Goal: Task Accomplishment & Management: Use online tool/utility

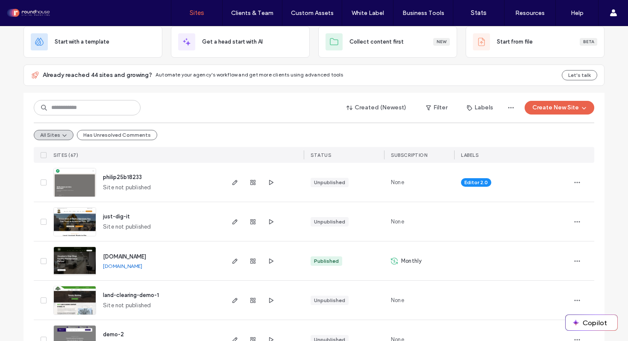
scroll to position [65, 0]
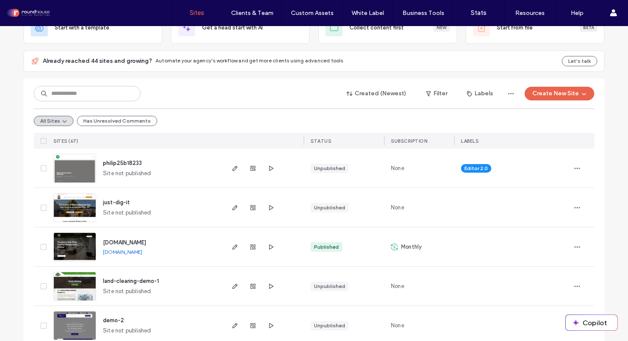
click at [415, 140] on span "SUBSCRIPTION" at bounding box center [409, 141] width 36 height 6
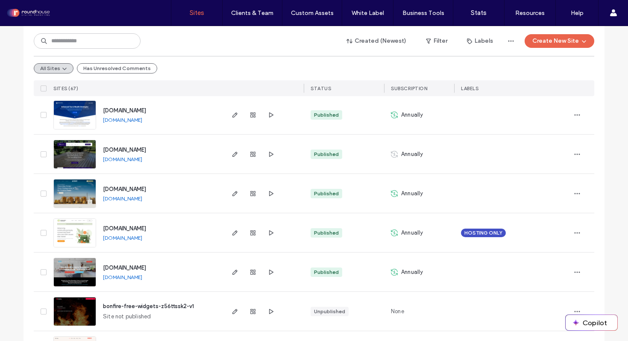
scroll to position [1181, 0]
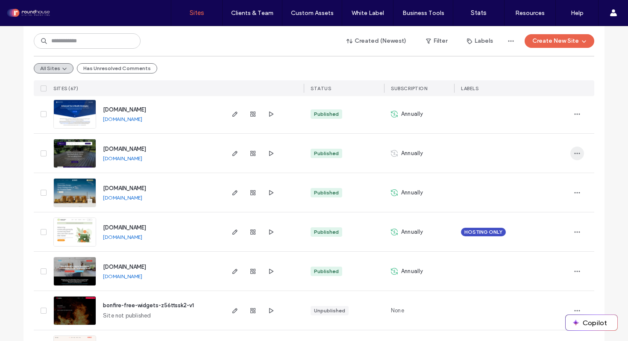
click at [574, 155] on icon "button" at bounding box center [577, 153] width 7 height 7
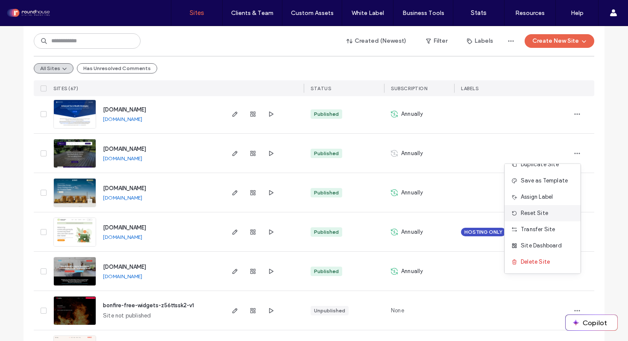
scroll to position [0, 0]
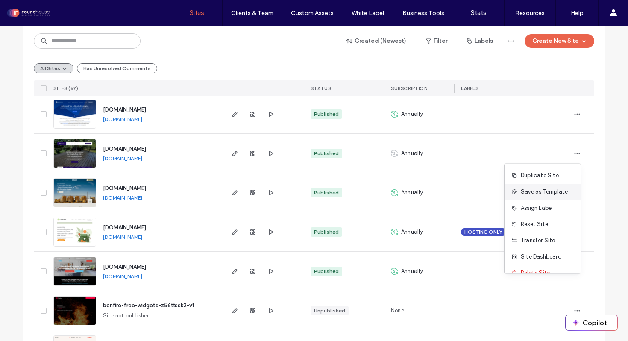
click at [553, 191] on span "Save as Template" at bounding box center [544, 192] width 47 height 9
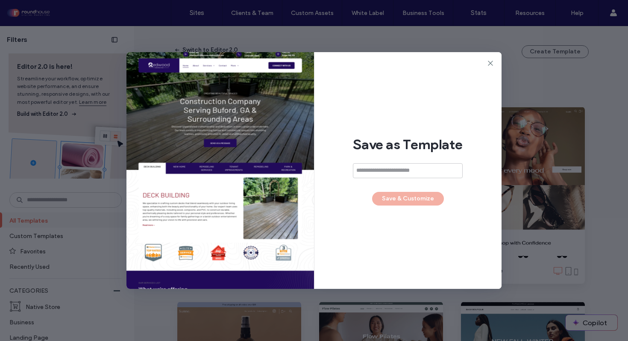
click at [377, 169] on input at bounding box center [408, 170] width 110 height 15
click at [492, 61] on icon at bounding box center [490, 63] width 9 height 9
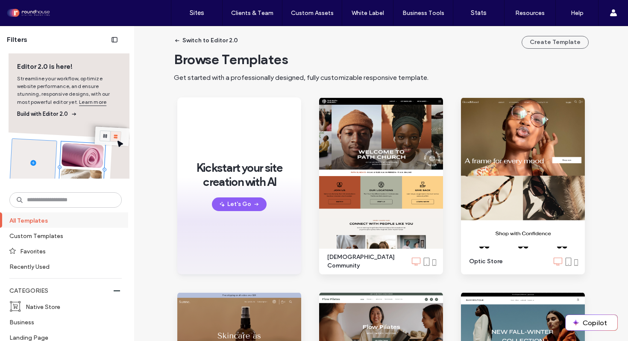
scroll to position [12, 0]
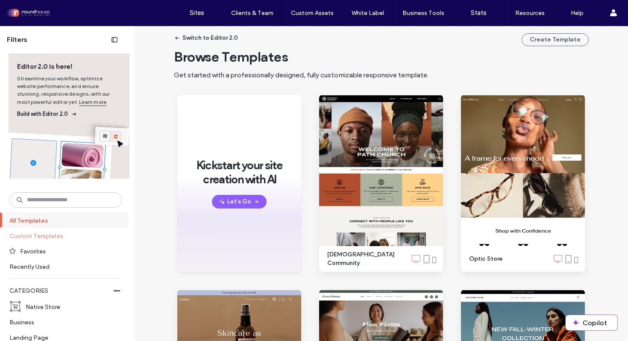
click at [50, 237] on label "Custom Templates" at bounding box center [61, 235] width 105 height 15
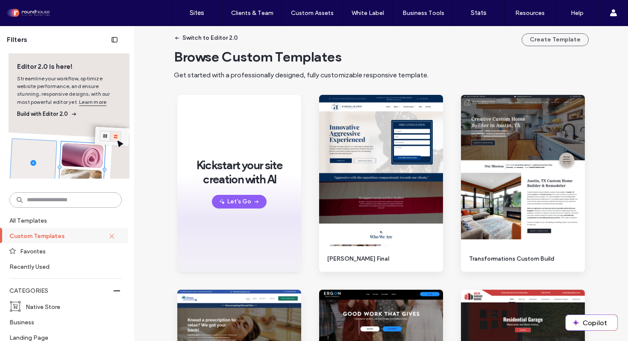
click at [50, 197] on input at bounding box center [65, 199] width 112 height 15
type input "***"
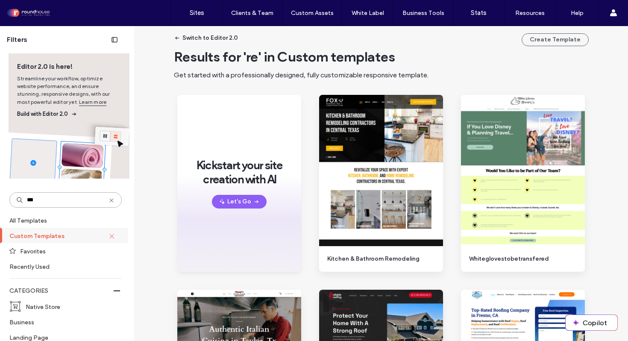
scroll to position [0, 0]
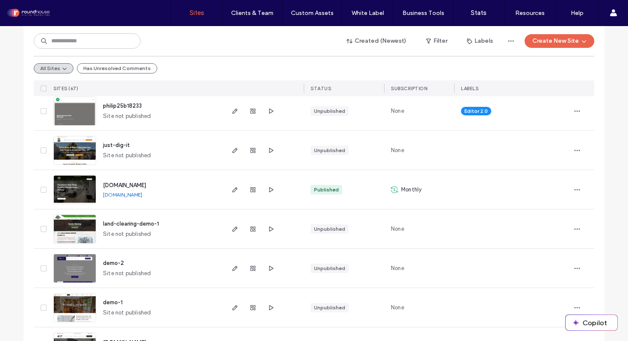
scroll to position [124, 0]
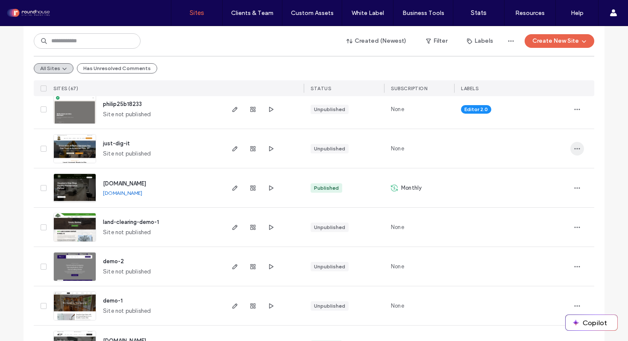
click at [575, 147] on icon "button" at bounding box center [577, 148] width 7 height 7
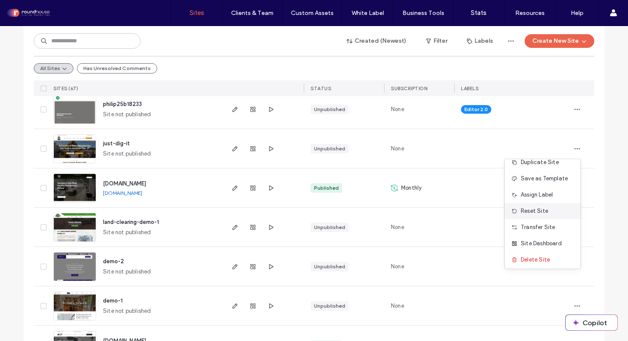
scroll to position [27, 0]
click at [543, 178] on span "Save as Template" at bounding box center [544, 176] width 47 height 9
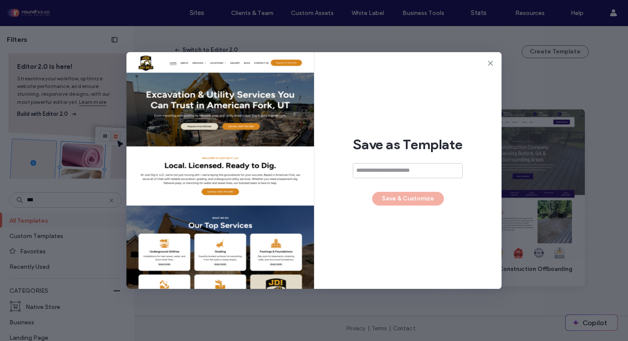
click at [393, 169] on input at bounding box center [408, 170] width 110 height 15
type input "**********"
click at [418, 197] on button "Save & Customize" at bounding box center [408, 199] width 72 height 14
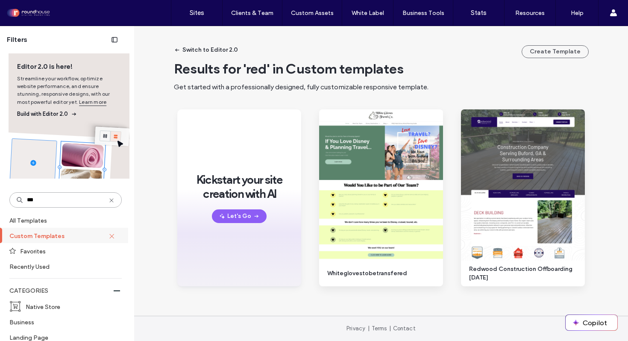
click at [52, 199] on input "***" at bounding box center [65, 199] width 112 height 15
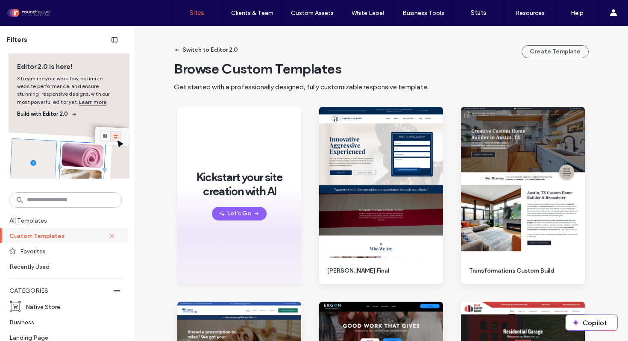
click at [195, 18] on link "Sites" at bounding box center [196, 13] width 51 height 26
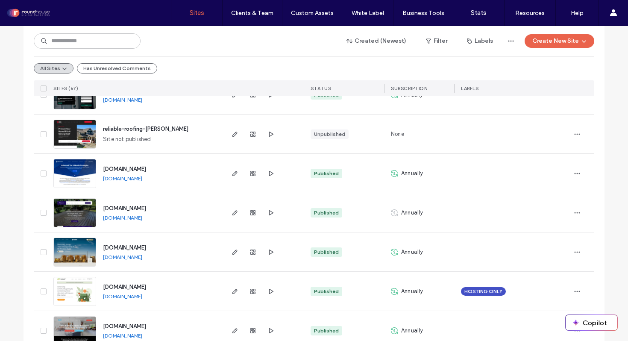
scroll to position [1123, 0]
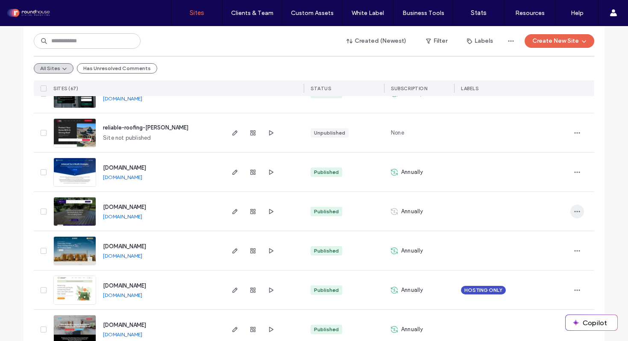
click at [575, 210] on icon "button" at bounding box center [577, 211] width 7 height 7
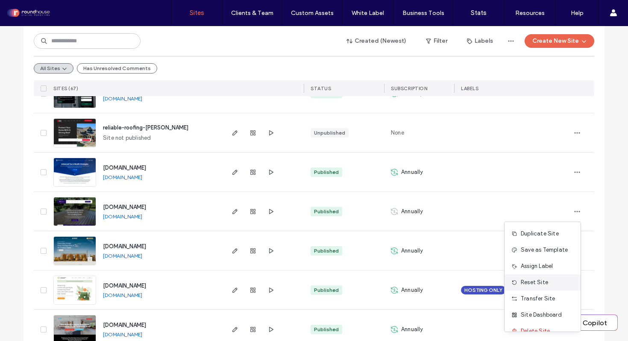
click at [537, 282] on span "Reset Site" at bounding box center [534, 282] width 27 height 9
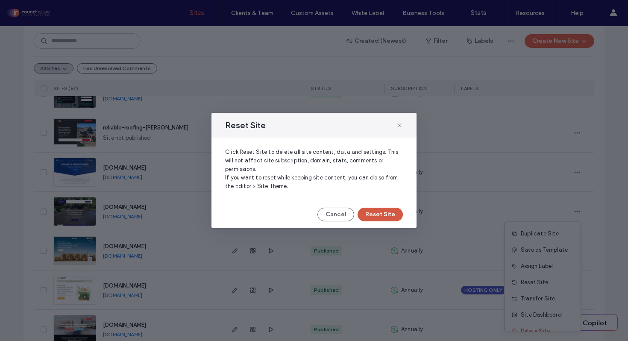
click at [391, 213] on button "Reset Site" at bounding box center [380, 215] width 45 height 14
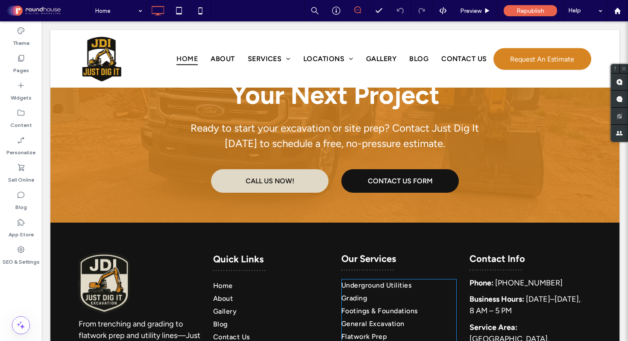
scroll to position [2065, 0]
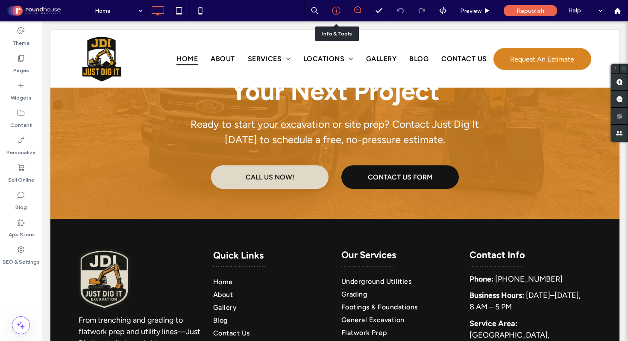
click at [336, 9] on use at bounding box center [336, 11] width 8 height 8
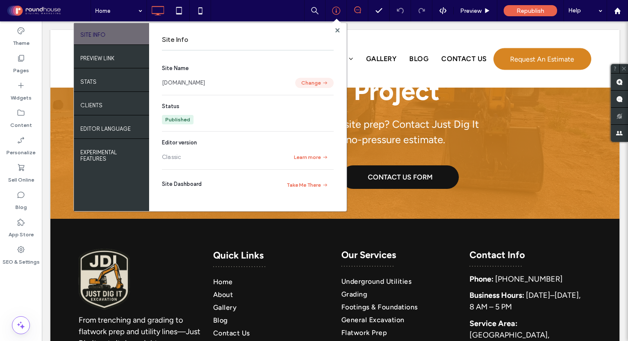
click at [313, 83] on button "Change" at bounding box center [314, 83] width 38 height 10
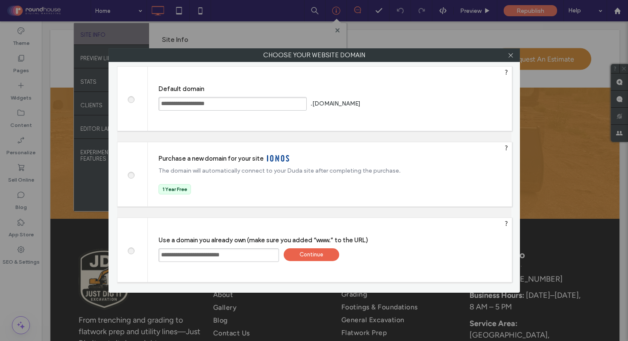
drag, startPoint x: 177, startPoint y: 256, endPoint x: 406, endPoint y: 255, distance: 229.5
click at [406, 255] on div "**********" at bounding box center [330, 250] width 364 height 64
type input "**********"
click at [316, 256] on div "Continue" at bounding box center [312, 254] width 56 height 13
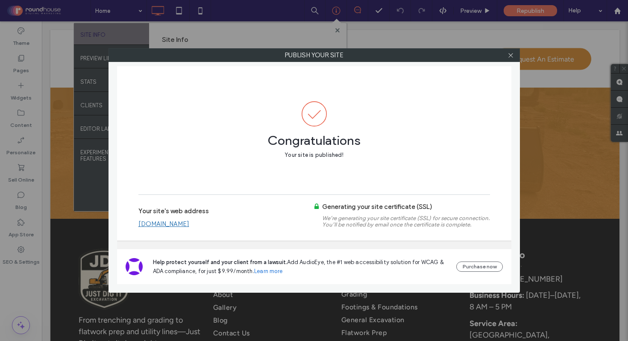
click at [189, 224] on link "[DOMAIN_NAME]" at bounding box center [163, 224] width 51 height 8
click at [510, 55] on icon at bounding box center [511, 55] width 6 height 6
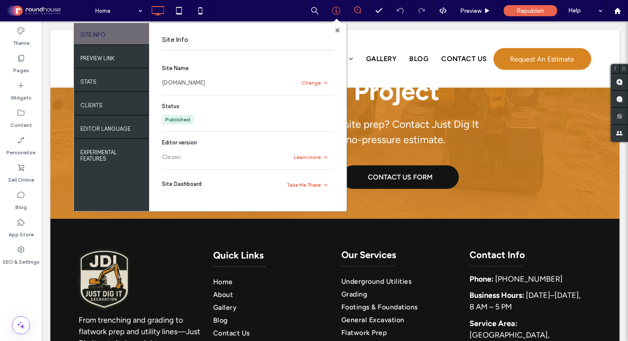
click at [332, 32] on div "Site Info" at bounding box center [248, 39] width 172 height 21
click at [340, 29] on div at bounding box center [337, 30] width 6 height 6
click at [335, 29] on icon at bounding box center [337, 30] width 4 height 4
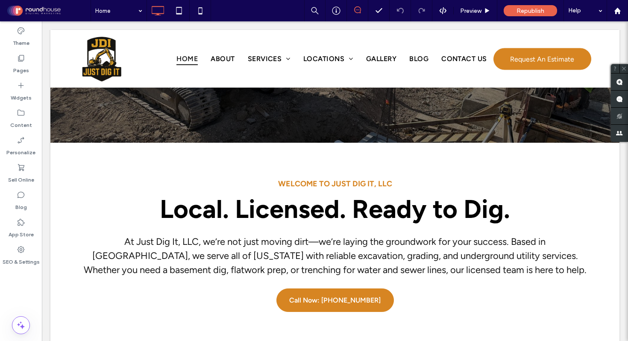
scroll to position [0, 0]
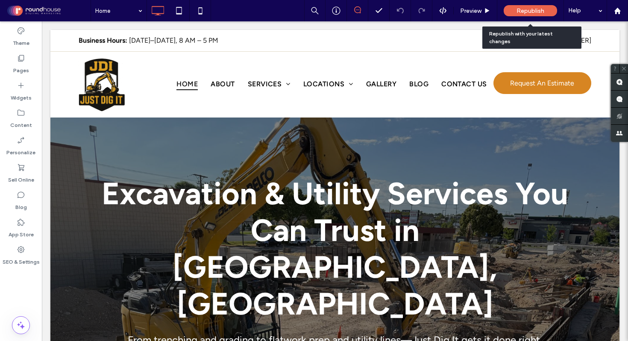
click at [529, 9] on span "Republish" at bounding box center [531, 10] width 28 height 7
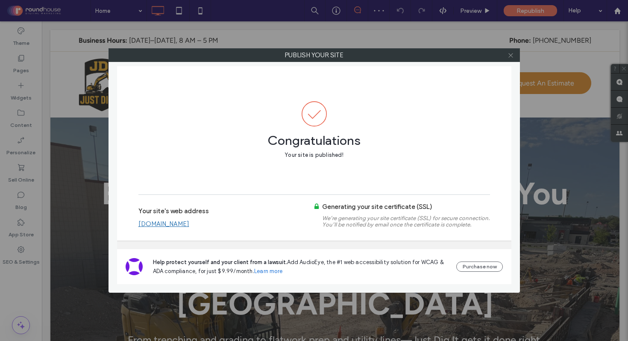
click at [510, 54] on use at bounding box center [511, 55] width 4 height 4
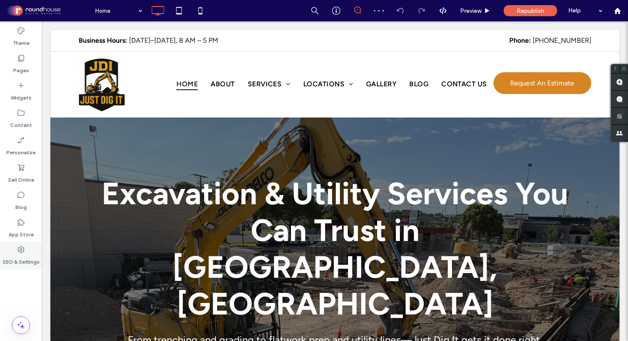
click at [20, 244] on div "SEO & Settings" at bounding box center [21, 255] width 42 height 27
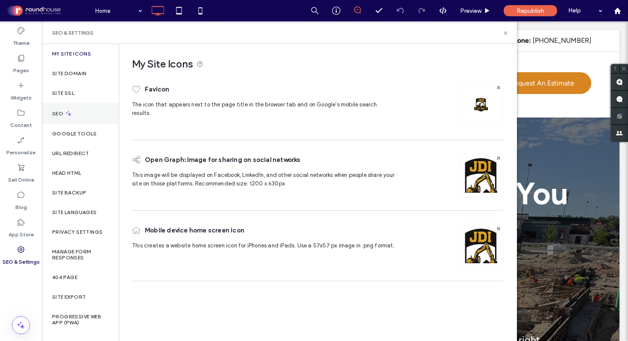
click at [68, 113] on icon at bounding box center [68, 113] width 7 height 7
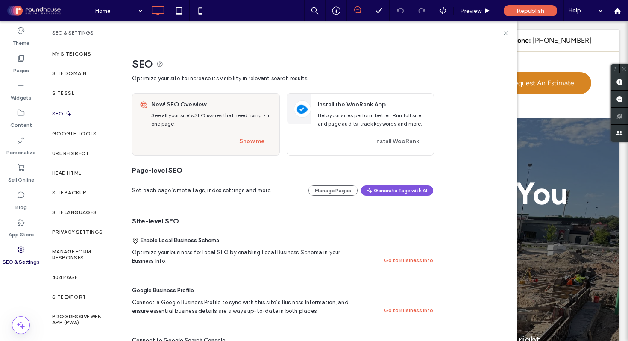
click at [373, 192] on icon "button" at bounding box center [369, 190] width 7 height 7
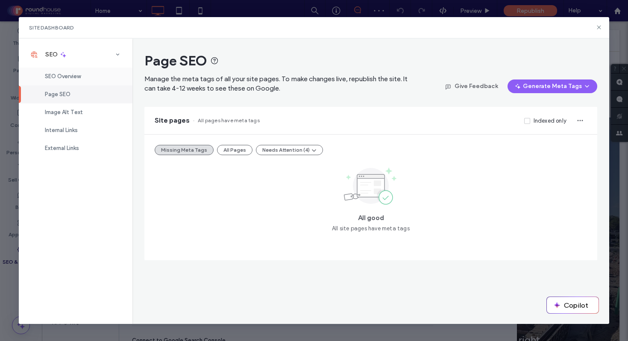
click at [81, 80] on div "SEO Overview" at bounding box center [76, 77] width 114 height 18
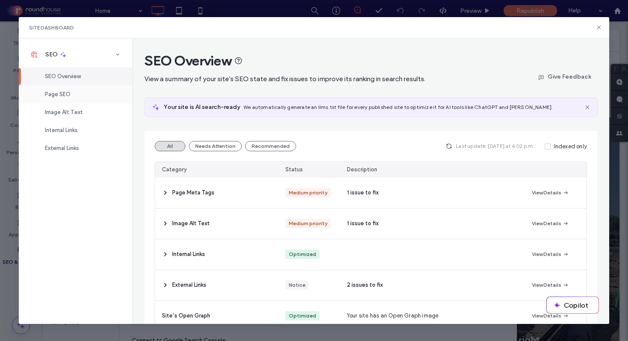
click at [76, 97] on div "Page SEO" at bounding box center [76, 94] width 114 height 18
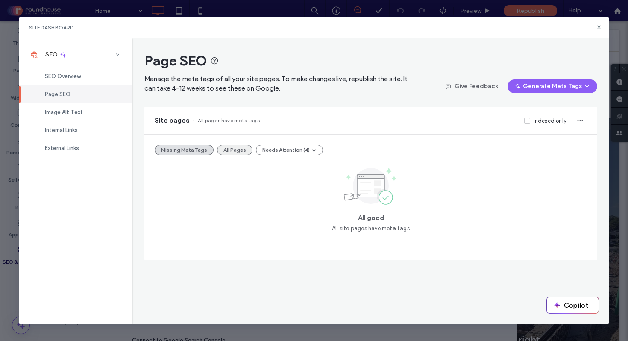
click at [233, 148] on button "All Pages" at bounding box center [234, 150] width 35 height 10
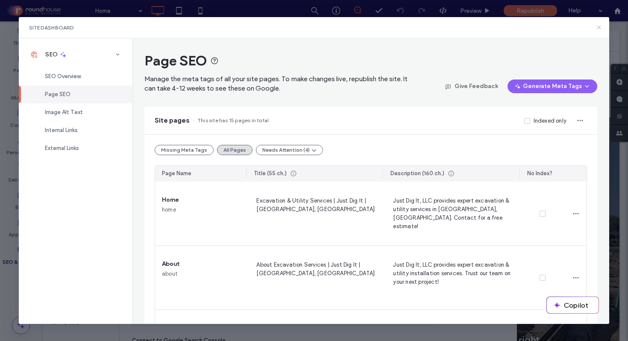
click at [600, 28] on icon at bounding box center [599, 27] width 7 height 7
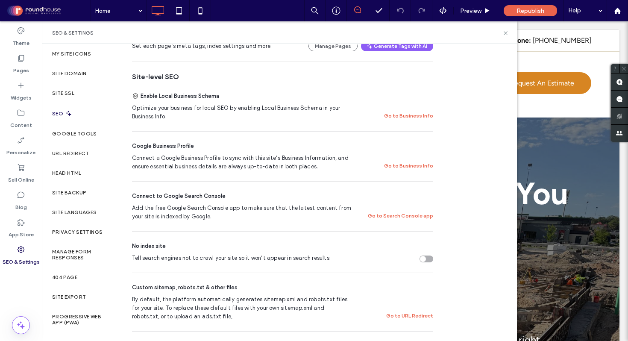
scroll to position [145, 0]
click at [551, 103] on div "Request An Estimate Click To Paste" at bounding box center [543, 84] width 98 height 53
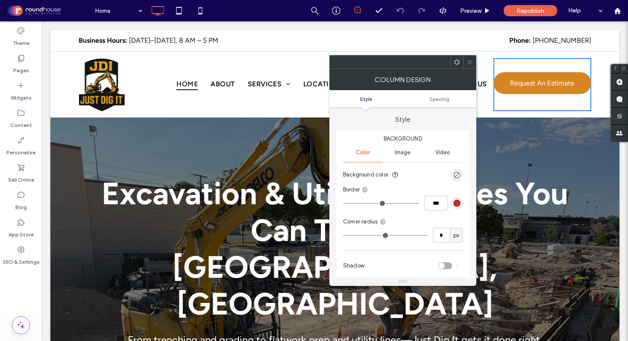
click at [280, 231] on span "Excavation & Utility Services You Can Trust in [GEOGRAPHIC_DATA], [GEOGRAPHIC_D…" at bounding box center [335, 248] width 467 height 147
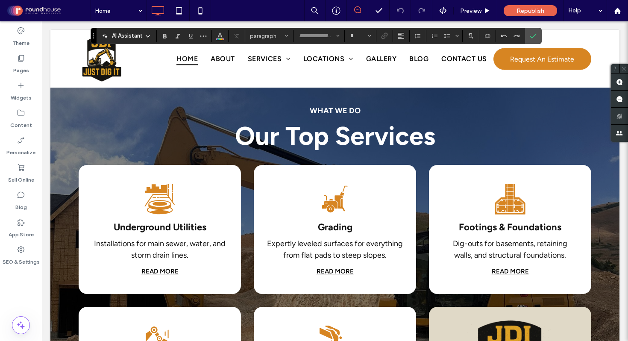
type input "*******"
type input "**"
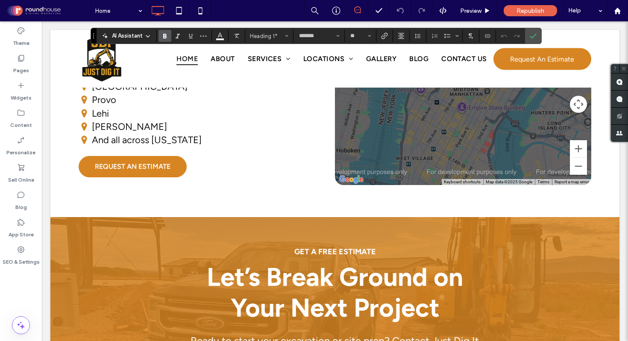
scroll to position [1824, 0]
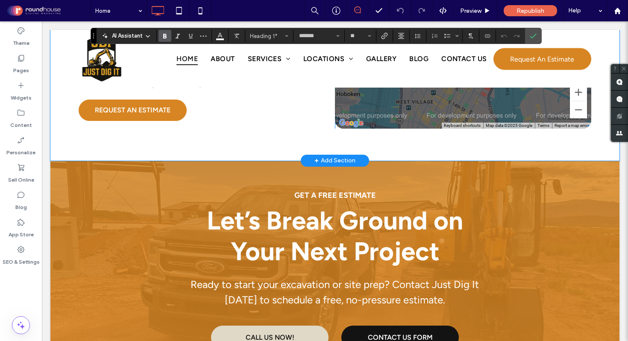
click at [435, 105] on span at bounding box center [463, 21] width 256 height 215
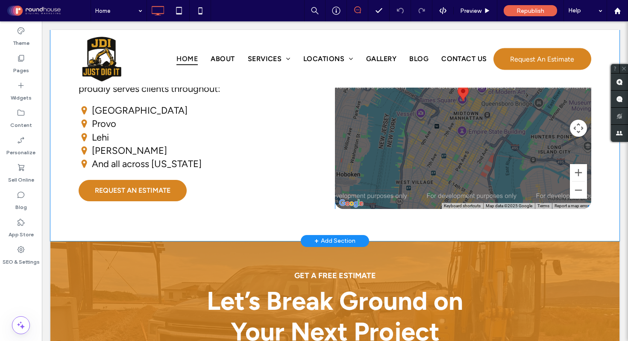
click at [435, 105] on span at bounding box center [463, 101] width 256 height 215
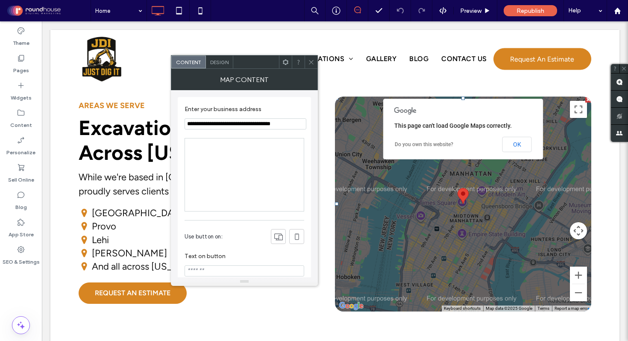
scroll to position [1692, 0]
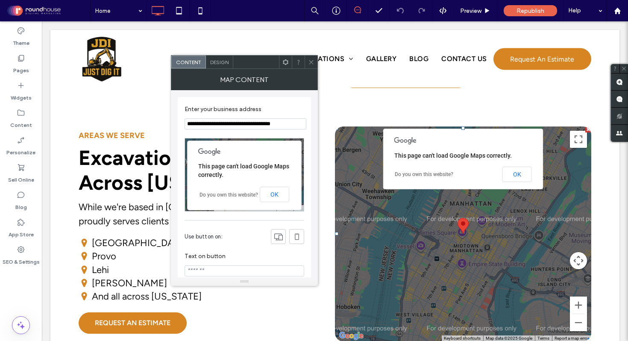
click at [223, 126] on input "**********" at bounding box center [246, 123] width 122 height 11
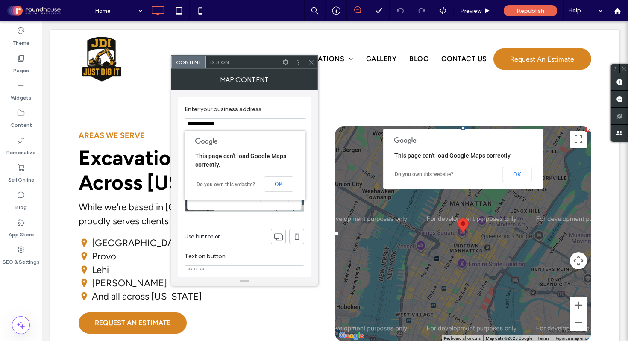
type input "**********"
click at [258, 102] on section "Enter your business address" at bounding box center [245, 117] width 120 height 32
click at [310, 61] on use at bounding box center [311, 62] width 4 height 4
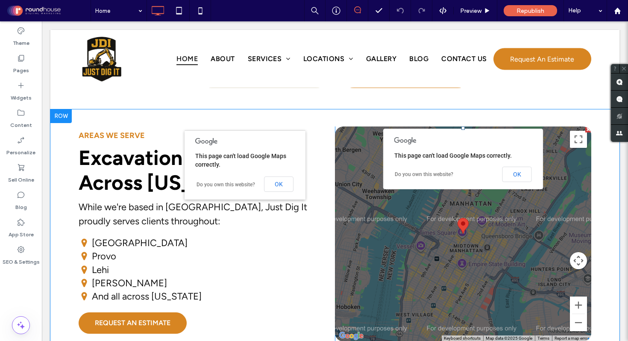
scroll to position [1648, 0]
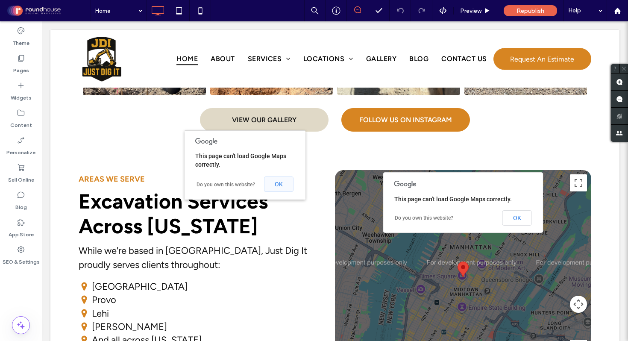
click at [284, 183] on button "OK" at bounding box center [278, 183] width 29 height 15
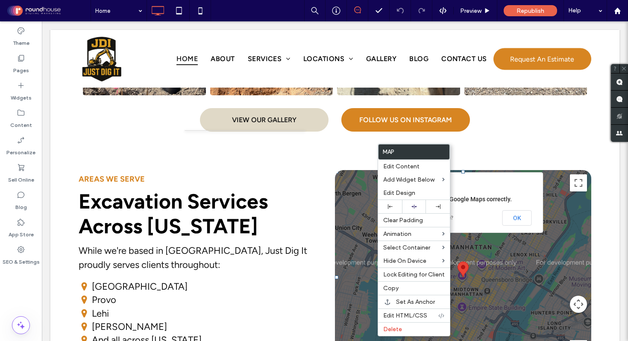
click at [364, 170] on div at bounding box center [463, 277] width 256 height 215
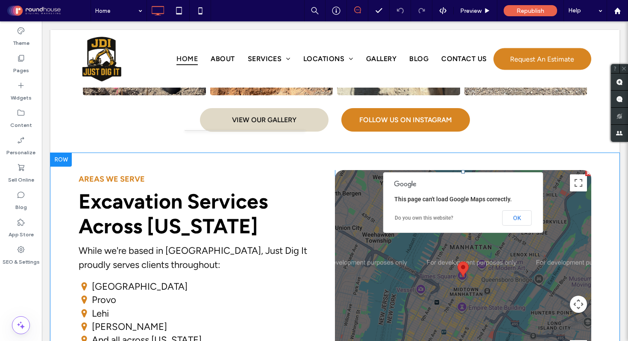
click at [364, 170] on span at bounding box center [463, 277] width 256 height 215
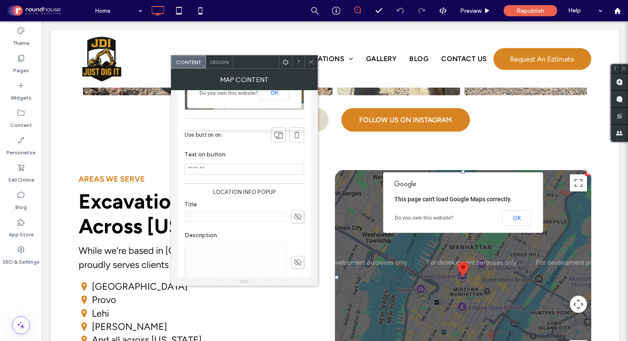
scroll to position [0, 0]
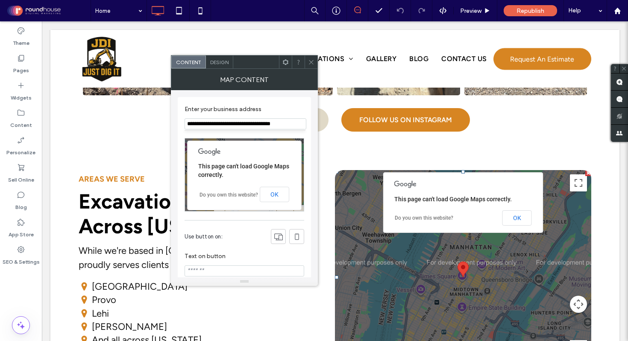
click at [312, 60] on icon at bounding box center [311, 62] width 6 height 6
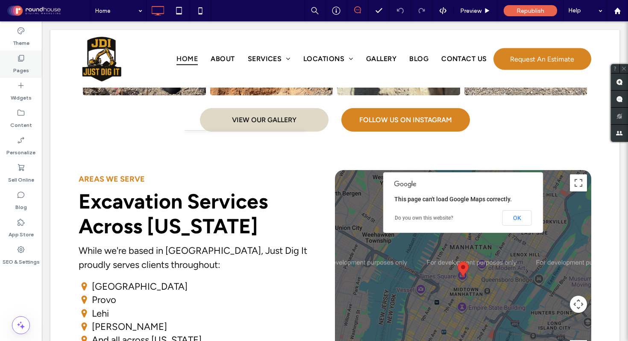
click at [22, 60] on icon at bounding box center [21, 58] width 9 height 9
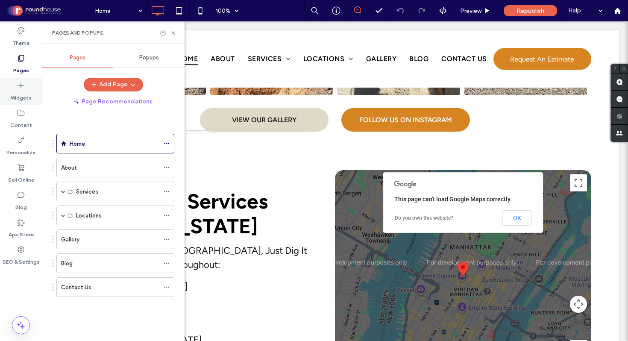
click at [19, 89] on icon at bounding box center [21, 85] width 9 height 9
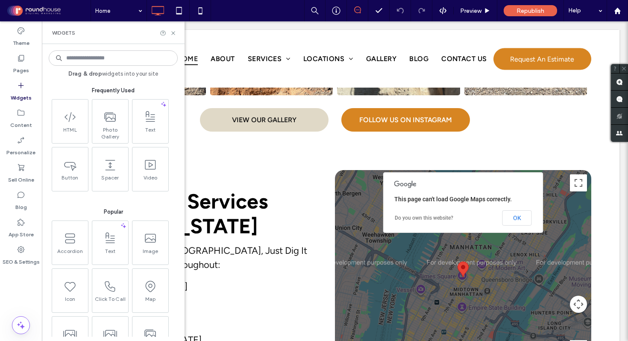
click at [107, 62] on input at bounding box center [113, 57] width 129 height 15
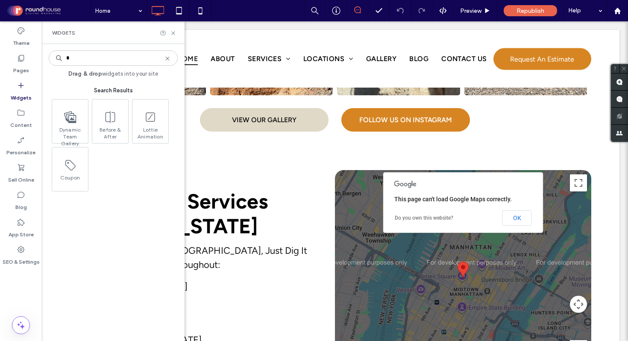
type input "*"
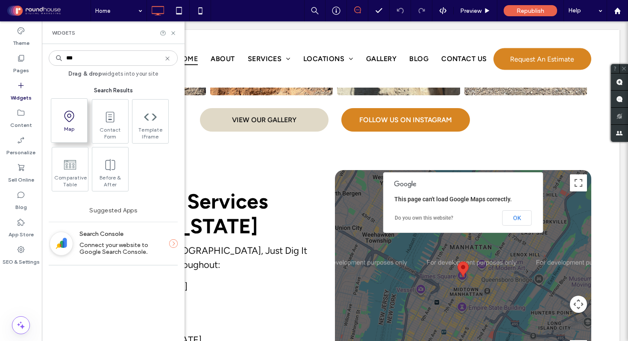
type input "***"
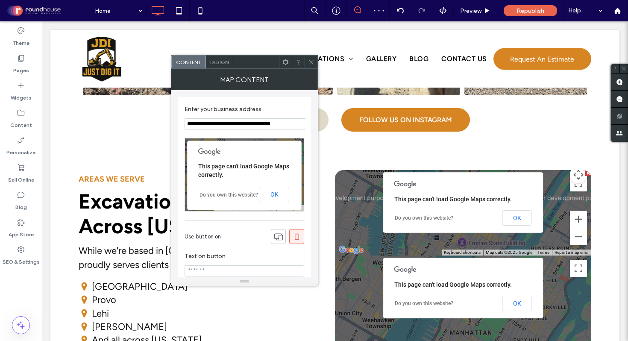
click at [310, 61] on icon at bounding box center [311, 62] width 6 height 6
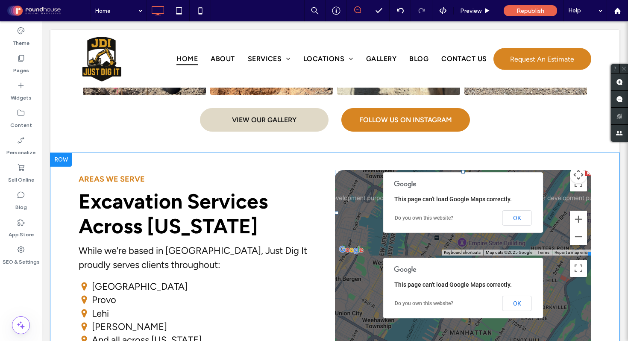
click at [587, 170] on div at bounding box center [588, 173] width 6 height 6
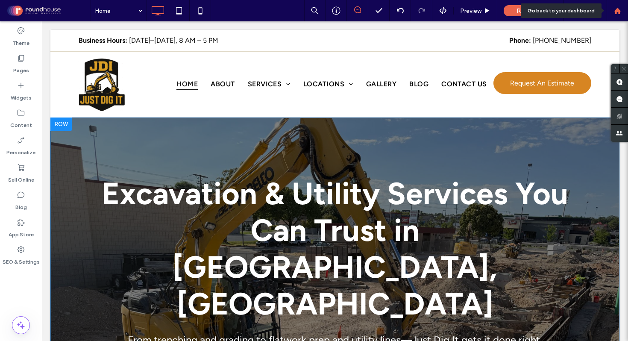
click at [620, 15] on div at bounding box center [617, 10] width 21 height 21
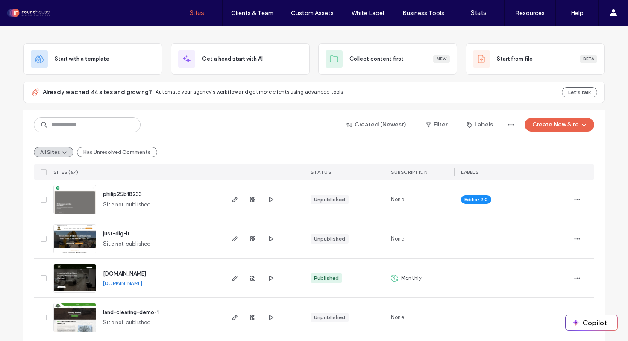
scroll to position [40, 0]
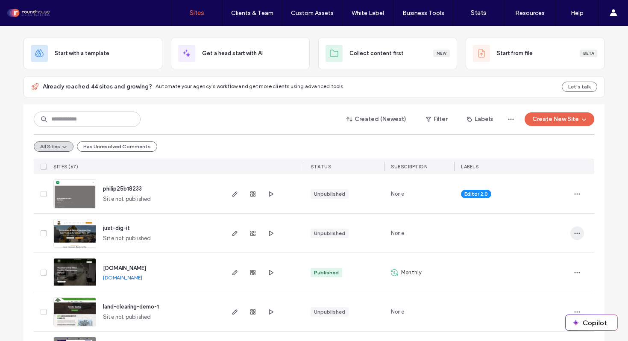
click at [577, 232] on icon "button" at bounding box center [577, 233] width 7 height 7
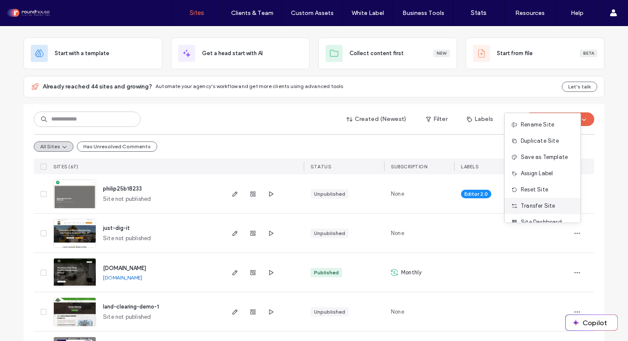
scroll to position [27, 0]
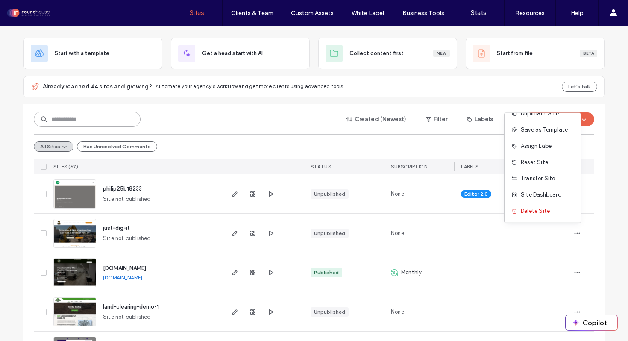
click at [99, 121] on input at bounding box center [87, 119] width 107 height 15
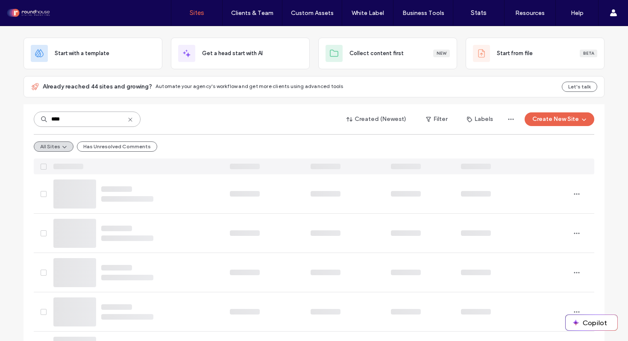
scroll to position [0, 0]
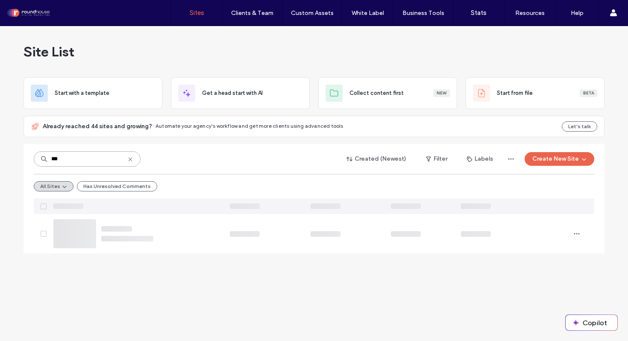
click at [104, 161] on input "***" at bounding box center [87, 158] width 107 height 15
type input "*"
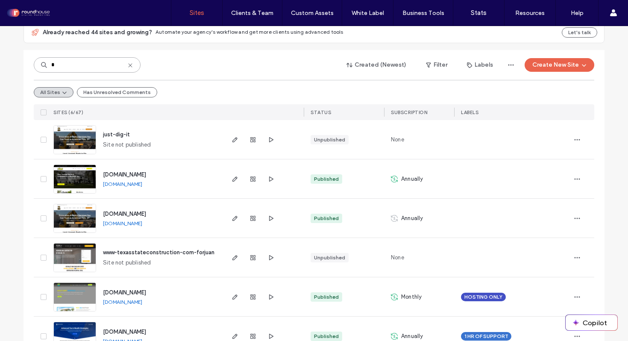
scroll to position [89, 0]
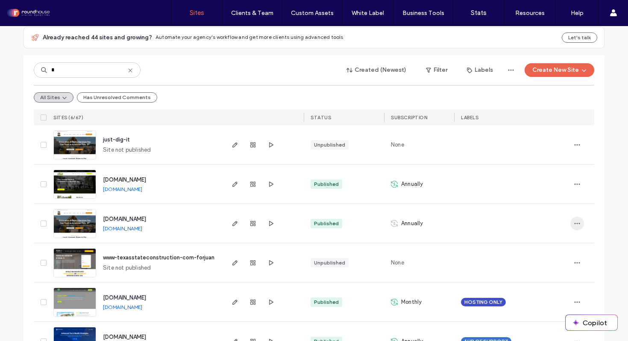
click at [574, 222] on icon "button" at bounding box center [577, 223] width 7 height 7
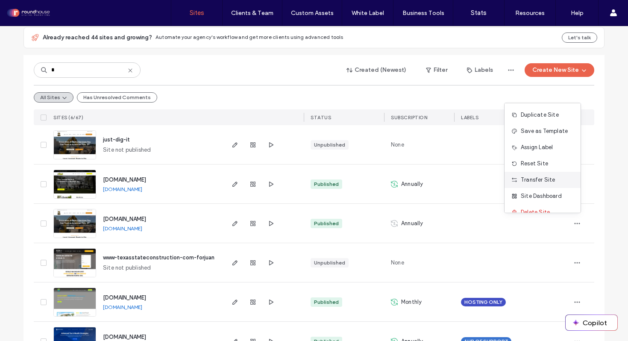
scroll to position [11, 0]
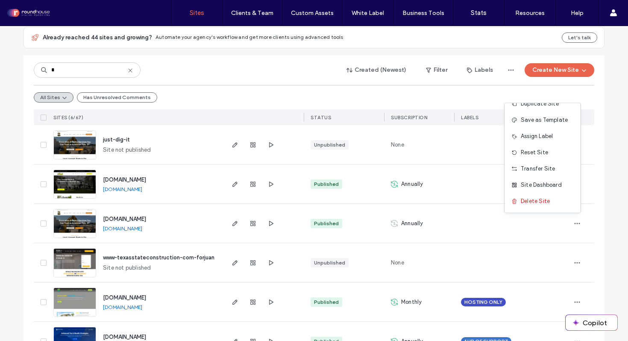
click at [610, 170] on div "Site List Start with a template Get a head start with AI Collect content first …" at bounding box center [314, 154] width 628 height 434
click at [574, 143] on icon "button" at bounding box center [577, 144] width 7 height 7
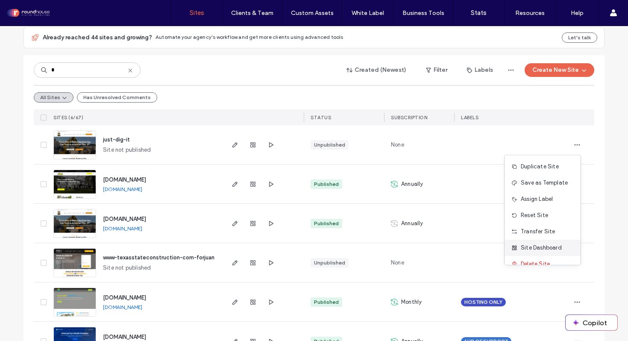
scroll to position [27, 0]
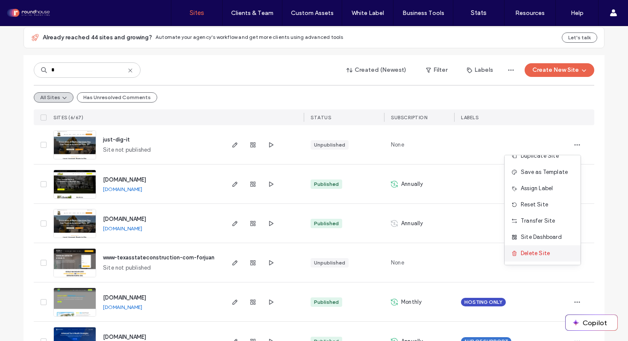
click at [543, 252] on span "Delete Site" at bounding box center [535, 253] width 29 height 9
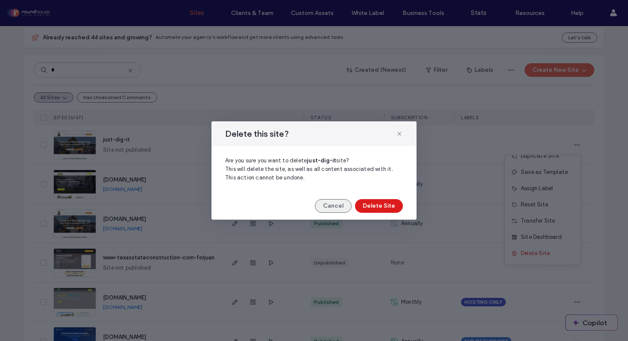
click at [342, 205] on button "Cancel" at bounding box center [333, 206] width 37 height 14
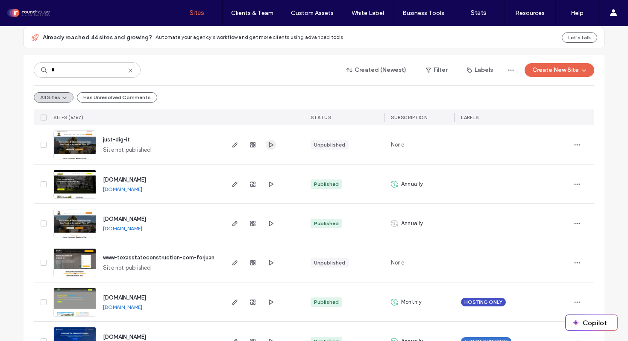
click at [268, 141] on icon "button" at bounding box center [271, 144] width 7 height 7
click at [234, 222] on use "button" at bounding box center [234, 223] width 5 height 5
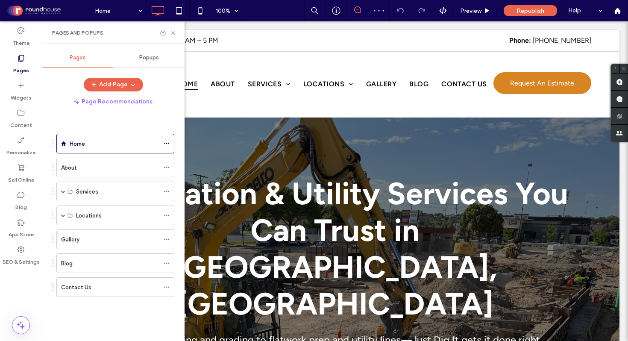
click at [93, 287] on div "Contact Us" at bounding box center [110, 287] width 98 height 9
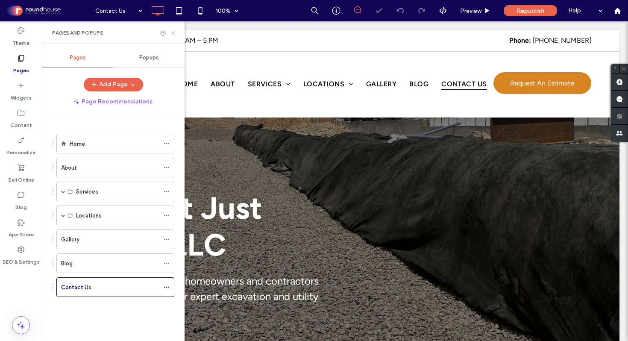
click at [173, 35] on icon at bounding box center [173, 33] width 6 height 6
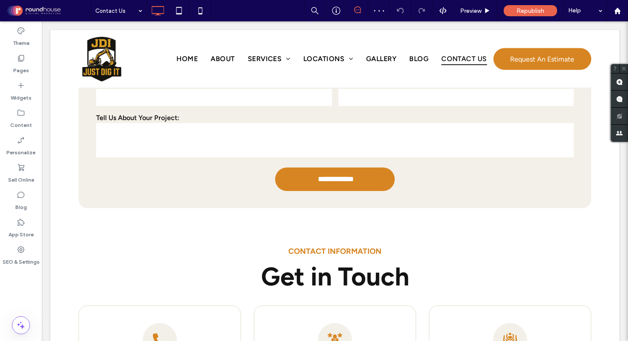
scroll to position [1053, 0]
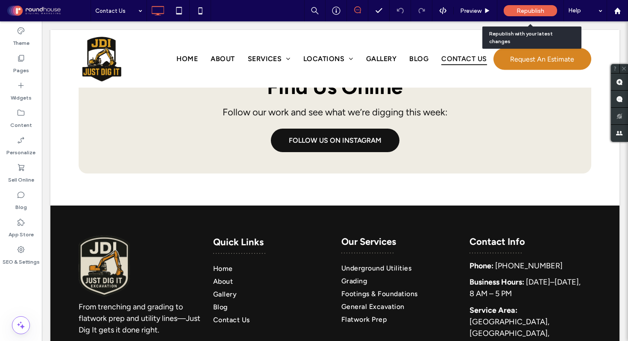
click at [524, 10] on span "Republish" at bounding box center [531, 10] width 28 height 7
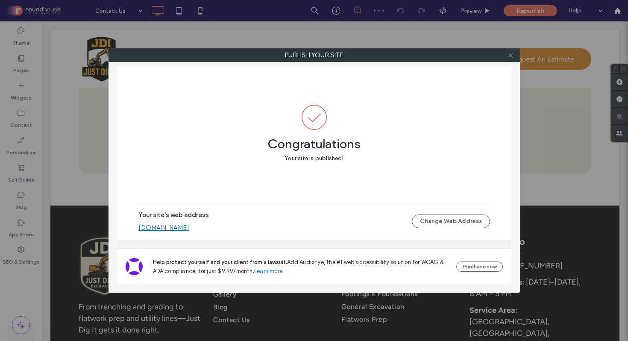
click at [511, 53] on icon at bounding box center [511, 55] width 6 height 6
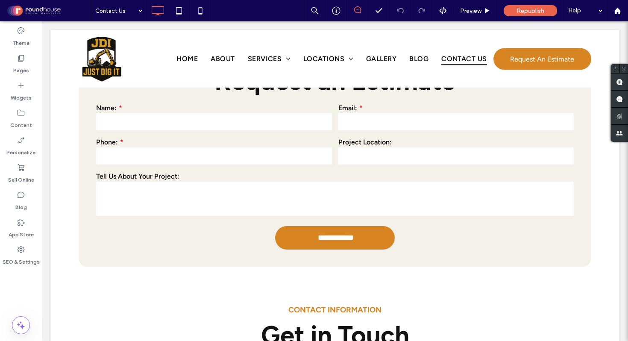
scroll to position [535, 0]
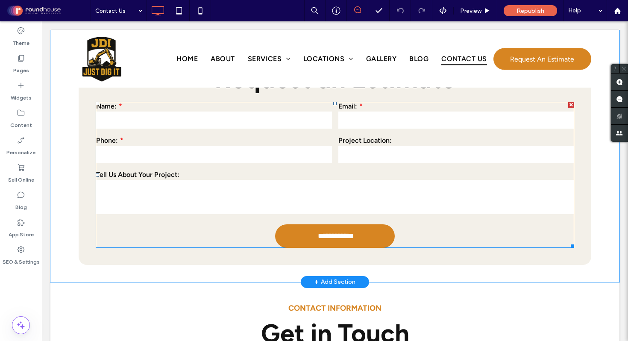
click at [397, 186] on textarea at bounding box center [335, 197] width 478 height 34
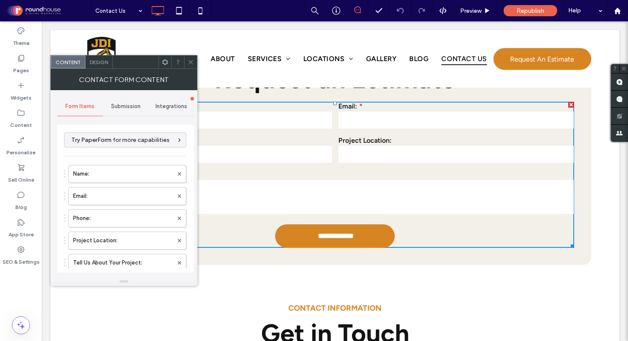
type input "**********"
click at [136, 109] on span "Submission" at bounding box center [125, 106] width 29 height 7
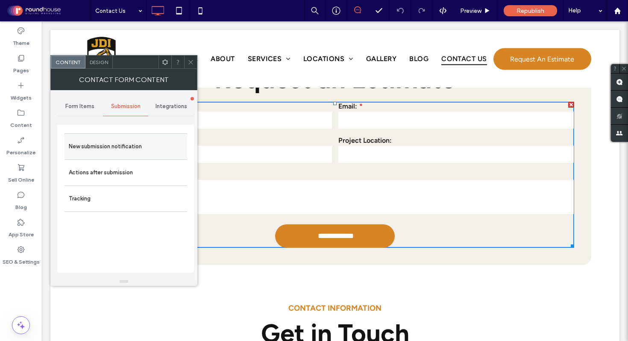
click at [93, 155] on label "New submission notification" at bounding box center [126, 146] width 114 height 17
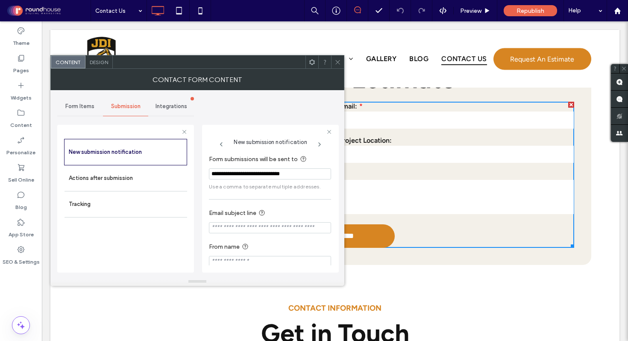
click at [259, 173] on input "**********" at bounding box center [270, 173] width 122 height 11
click at [201, 164] on div "Form Items Submission Integrations New submission notification Actions after su…" at bounding box center [197, 183] width 280 height 187
click at [173, 106] on span "Integrations" at bounding box center [172, 106] width 32 height 7
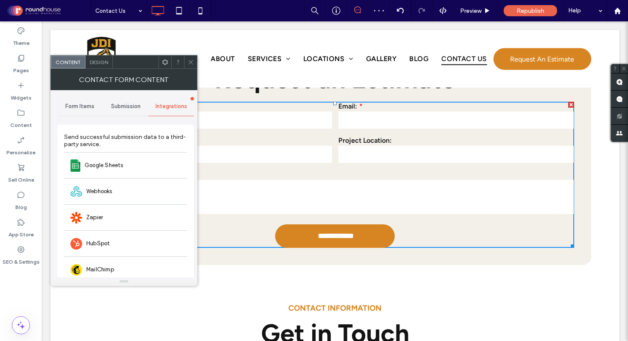
click at [127, 106] on span "Submission" at bounding box center [125, 106] width 29 height 7
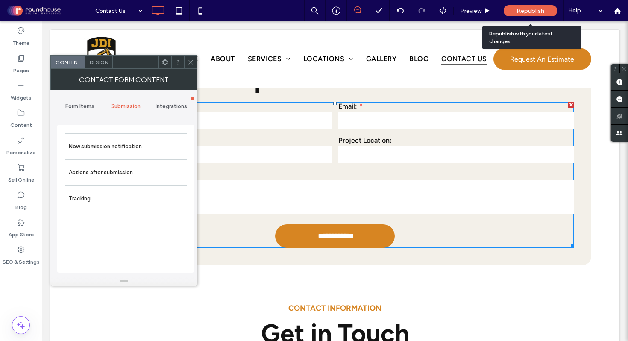
click at [541, 13] on span "Republish" at bounding box center [531, 10] width 28 height 7
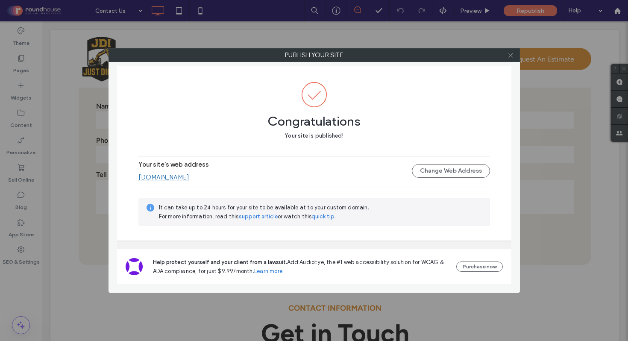
click at [511, 57] on icon at bounding box center [511, 55] width 6 height 6
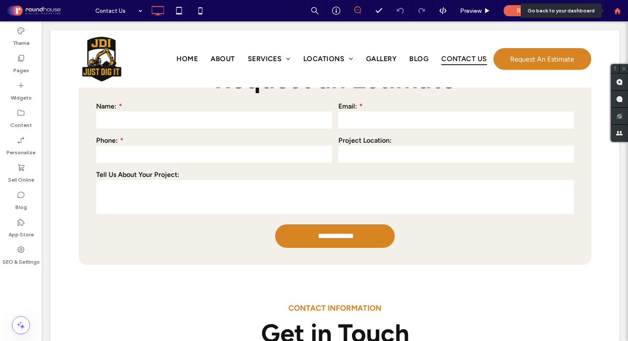
click at [615, 12] on use at bounding box center [617, 10] width 6 height 6
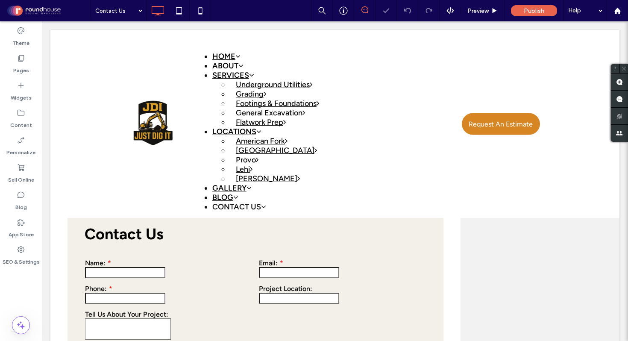
scroll to position [456, 0]
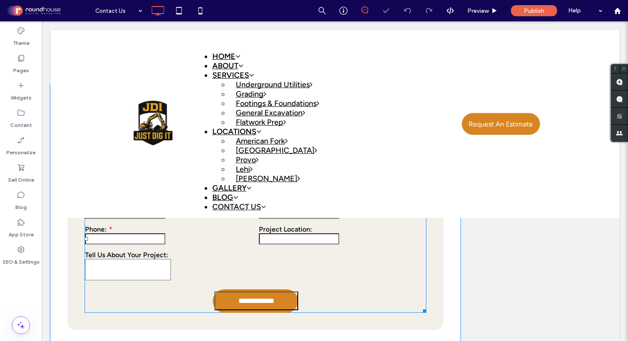
click at [165, 208] on input "text" at bounding box center [125, 213] width 80 height 11
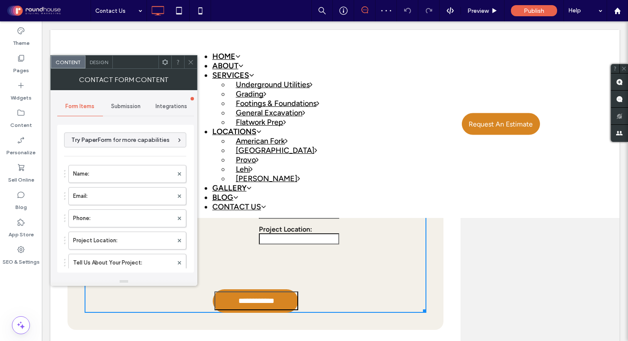
click at [124, 102] on div "Submission" at bounding box center [126, 106] width 46 height 19
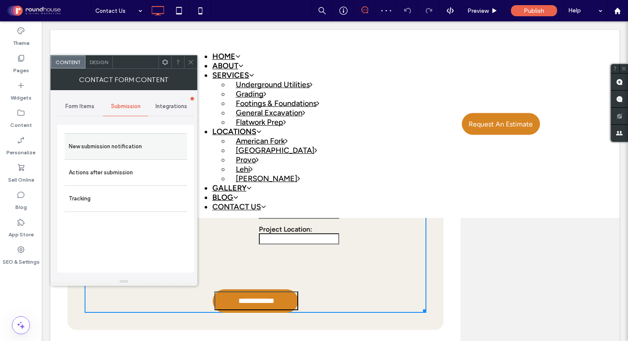
click at [123, 156] on div "New submission notification" at bounding box center [126, 146] width 123 height 26
click at [115, 148] on label "New submission notification" at bounding box center [126, 146] width 114 height 17
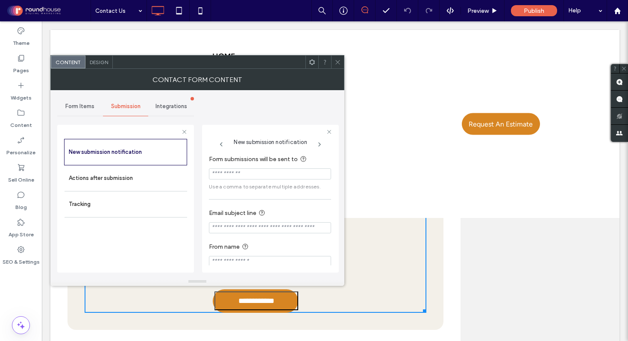
click at [168, 103] on span "Integrations" at bounding box center [172, 106] width 32 height 7
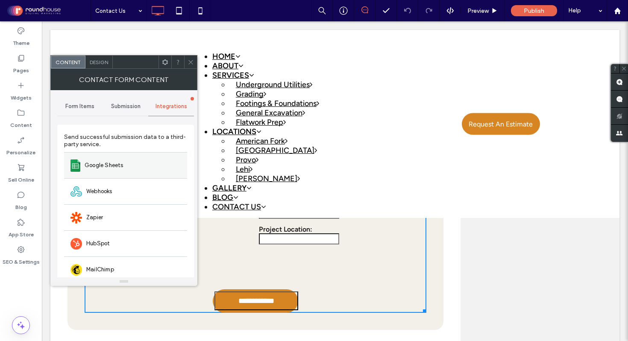
click at [109, 156] on div "Google Sheets" at bounding box center [125, 165] width 123 height 26
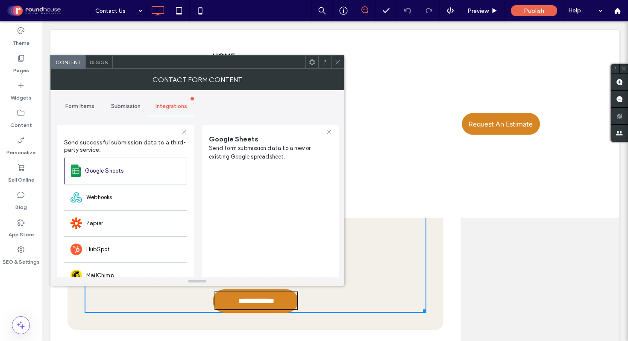
click at [338, 61] on icon at bounding box center [338, 62] width 6 height 6
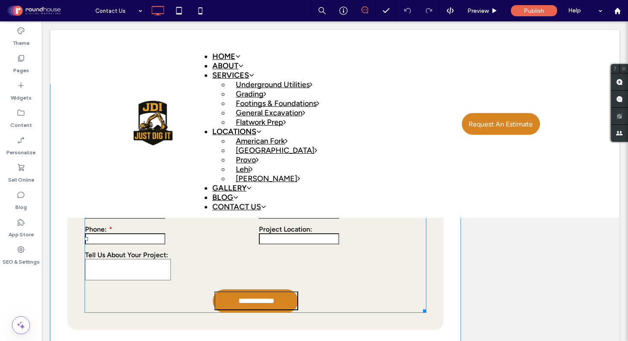
click at [165, 208] on input "text" at bounding box center [125, 213] width 80 height 11
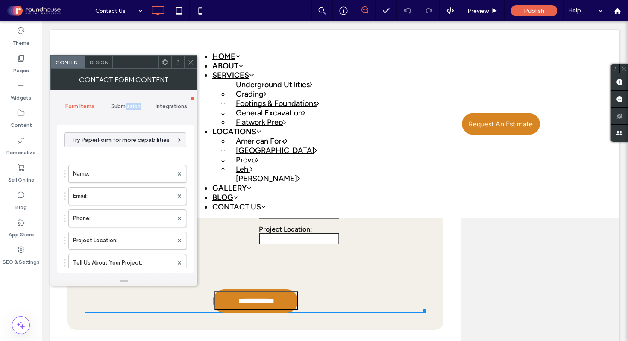
click at [125, 109] on div "Submission" at bounding box center [126, 106] width 46 height 19
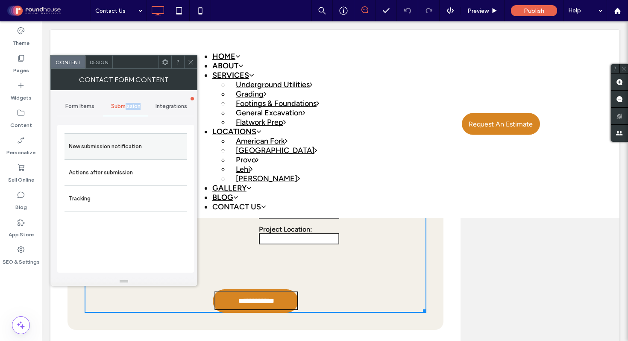
click at [125, 146] on label "New submission notification" at bounding box center [126, 146] width 114 height 17
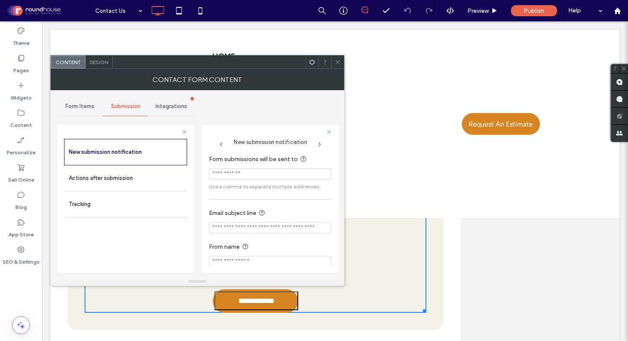
click at [236, 175] on input "Form submissions will be sent to" at bounding box center [270, 173] width 122 height 11
paste input "**********"
type input "**********"
click at [170, 105] on span "Integrations" at bounding box center [172, 106] width 32 height 7
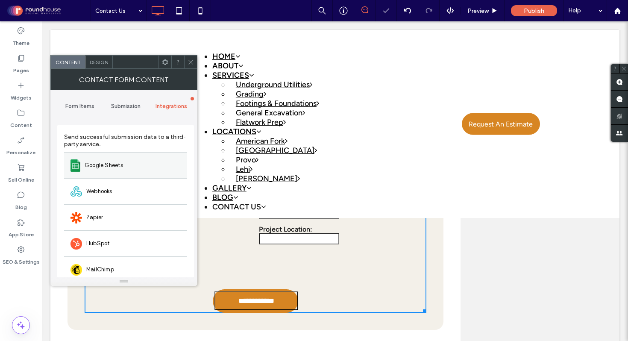
click at [117, 158] on div "Google Sheets" at bounding box center [125, 165] width 123 height 26
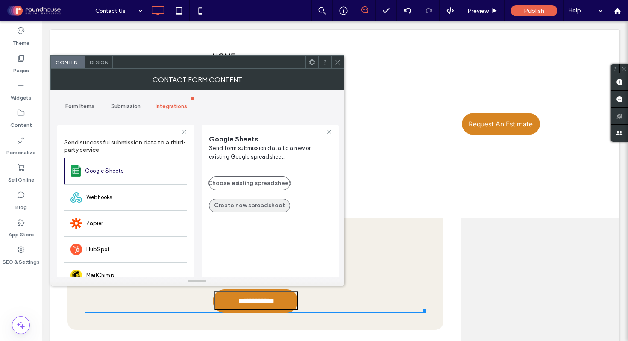
click at [264, 206] on button "Create new spreadsheet" at bounding box center [249, 206] width 81 height 14
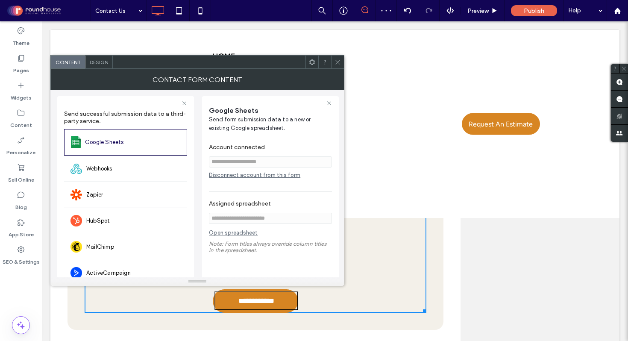
scroll to position [42, 0]
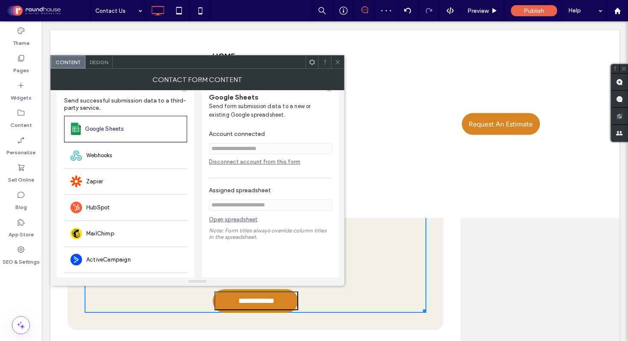
click at [241, 223] on link "Open spreadsheet" at bounding box center [233, 221] width 49 height 11
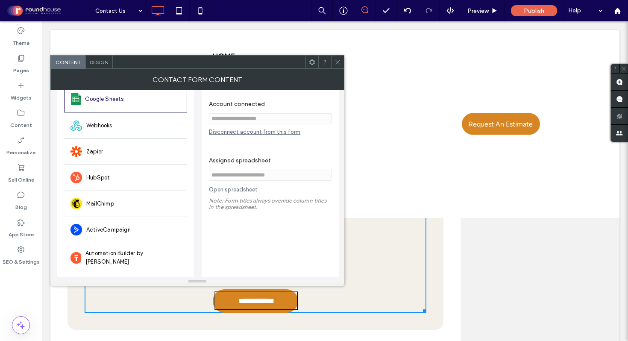
click at [338, 60] on icon at bounding box center [338, 62] width 6 height 6
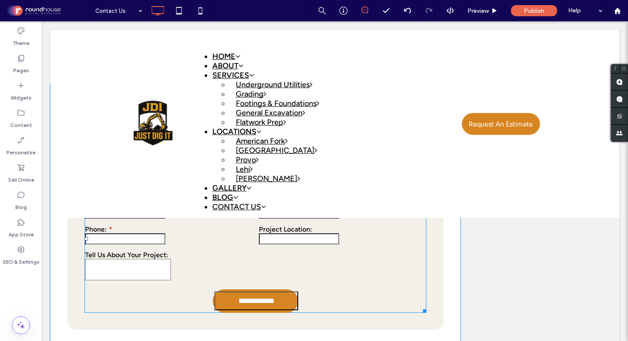
click at [339, 247] on div "Tell Us About Your Project:" at bounding box center [255, 265] width 347 height 36
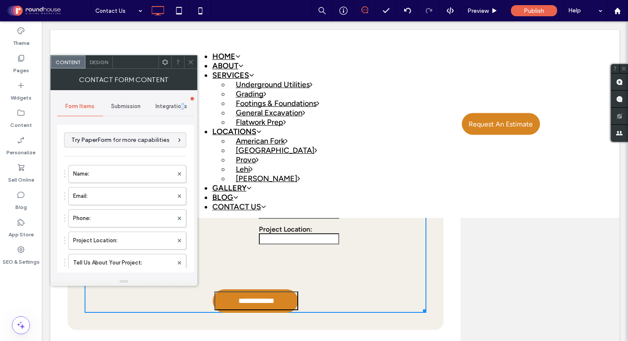
click at [182, 107] on span "Integrations" at bounding box center [172, 106] width 32 height 7
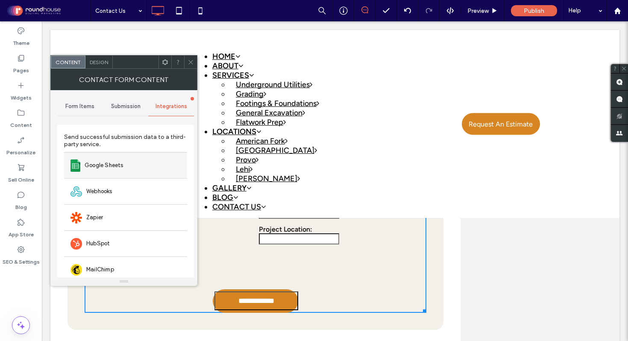
click at [96, 169] on span "Google Sheets" at bounding box center [104, 165] width 39 height 9
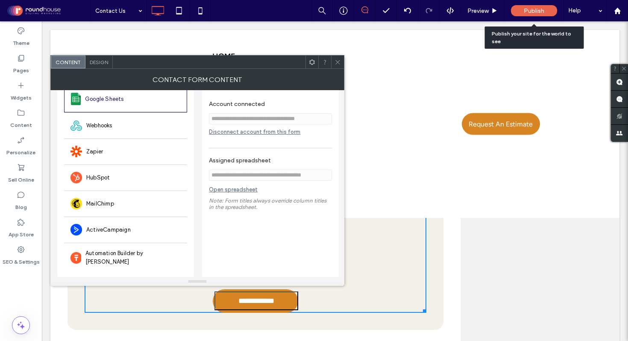
click at [529, 9] on span "Publish" at bounding box center [534, 10] width 21 height 7
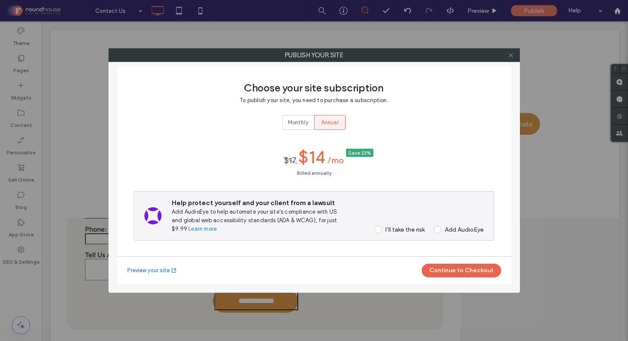
click at [510, 56] on icon at bounding box center [511, 55] width 6 height 6
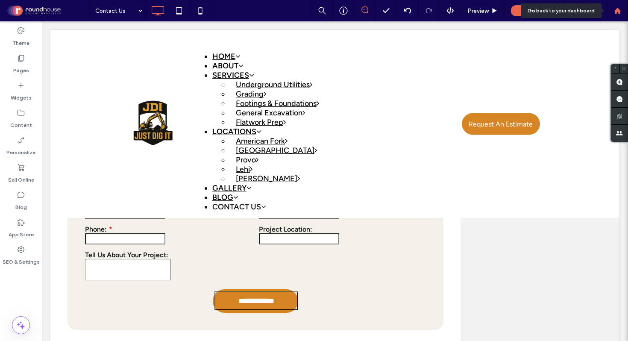
click at [617, 13] on icon at bounding box center [617, 10] width 7 height 7
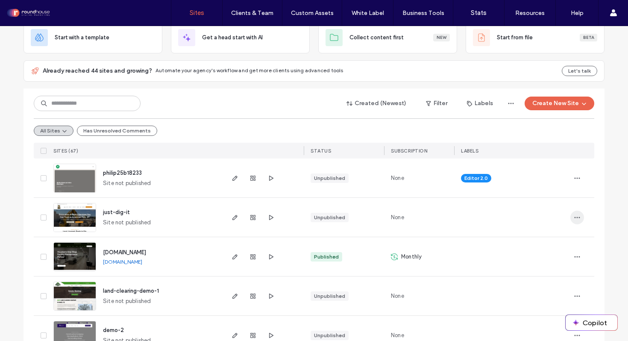
click at [575, 217] on icon "button" at bounding box center [577, 217] width 7 height 7
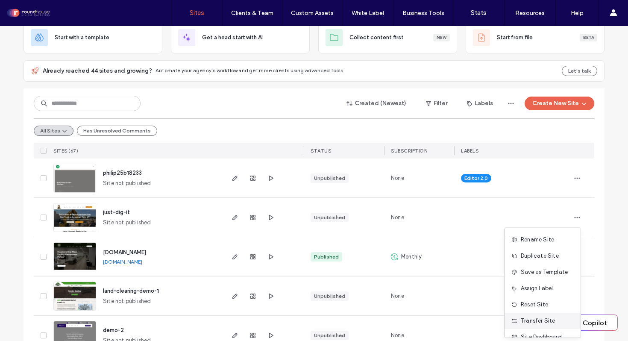
scroll to position [27, 0]
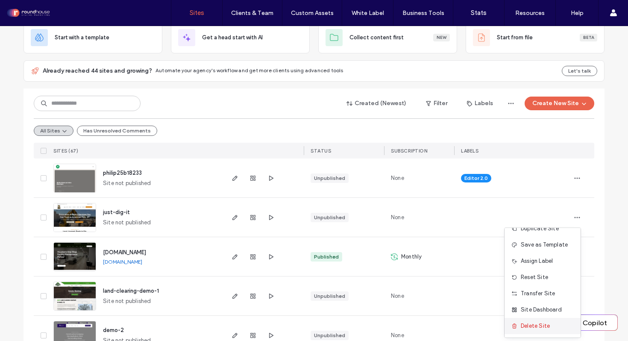
click at [541, 326] on span "Delete Site" at bounding box center [535, 326] width 29 height 9
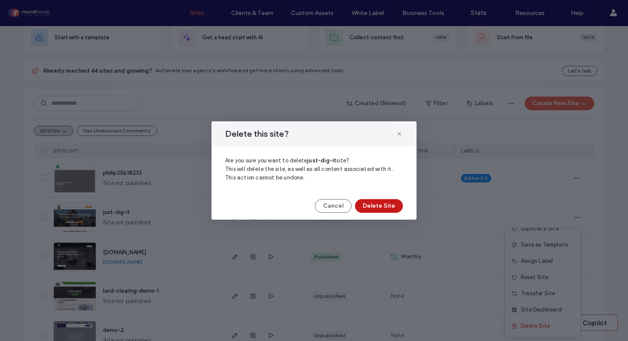
click at [386, 203] on button "Delete Site" at bounding box center [379, 206] width 48 height 14
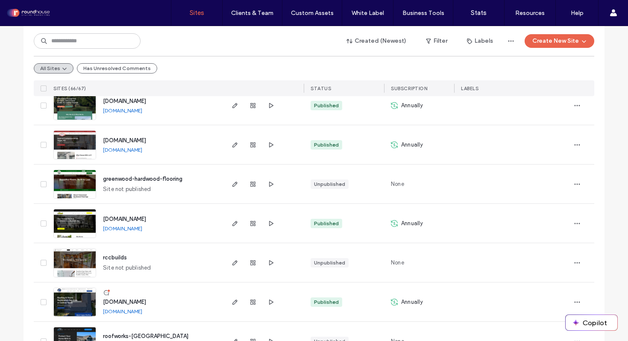
scroll to position [820, 0]
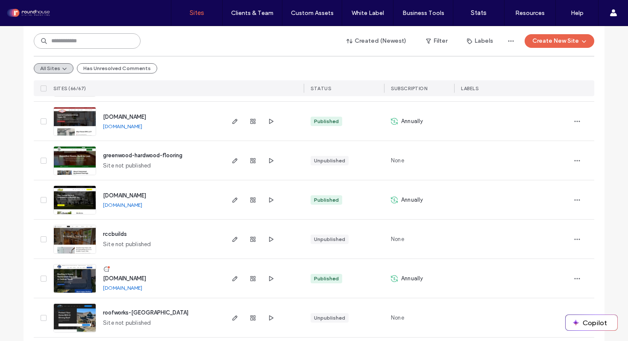
click at [100, 40] on input at bounding box center [87, 40] width 107 height 15
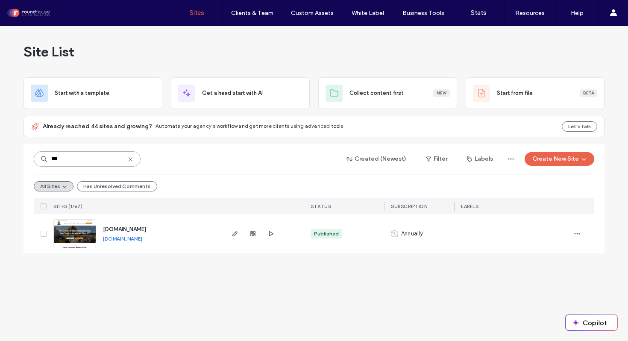
scroll to position [0, 0]
type input "***"
click at [238, 235] on icon "button" at bounding box center [235, 233] width 7 height 7
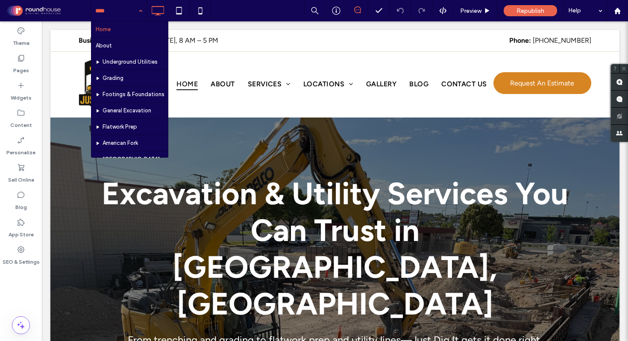
scroll to position [113, 0]
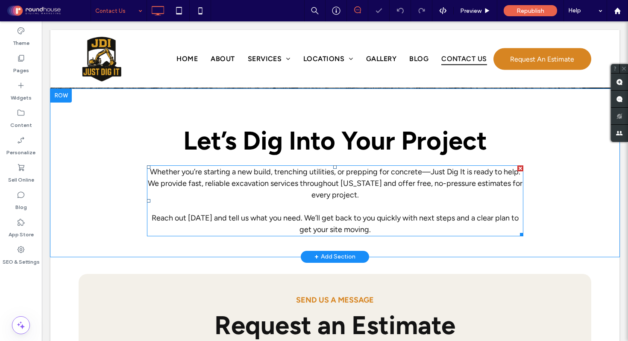
scroll to position [441, 0]
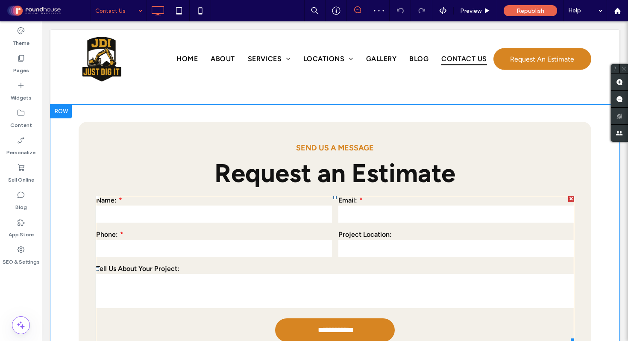
click at [322, 206] on input "text" at bounding box center [214, 214] width 236 height 17
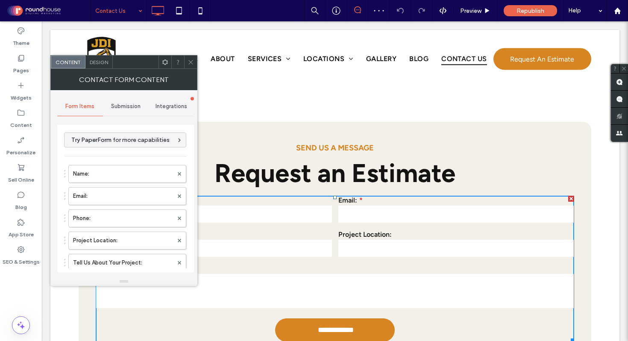
click at [134, 112] on div "Submission" at bounding box center [126, 106] width 46 height 19
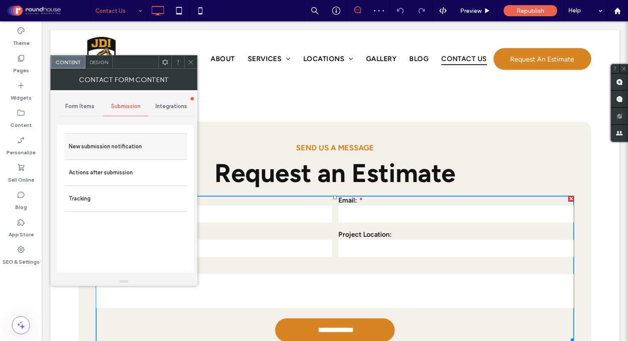
click at [125, 147] on label "New submission notification" at bounding box center [126, 146] width 114 height 17
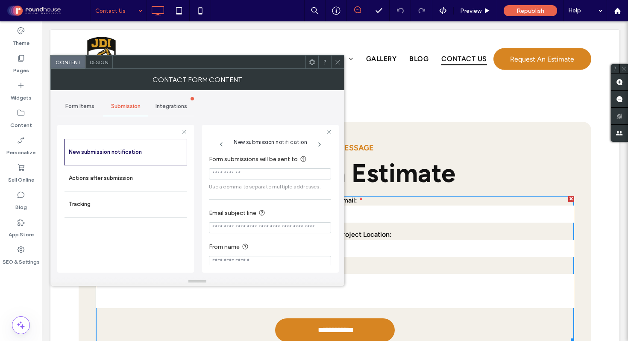
click at [247, 169] on input "Form submissions will be sent to" at bounding box center [270, 173] width 122 height 11
paste input "**********"
type input "**********"
click at [172, 109] on span "Integrations" at bounding box center [172, 106] width 32 height 7
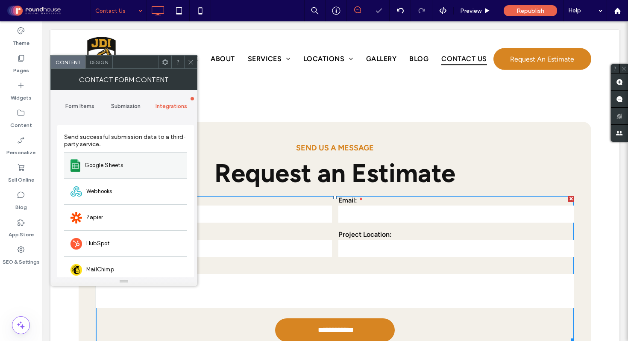
click at [101, 176] on div "Google Sheets" at bounding box center [125, 165] width 123 height 26
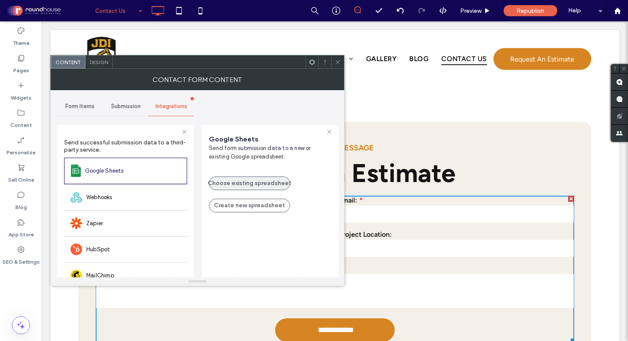
click at [256, 184] on button "Choose existing spreadsheet" at bounding box center [249, 183] width 81 height 14
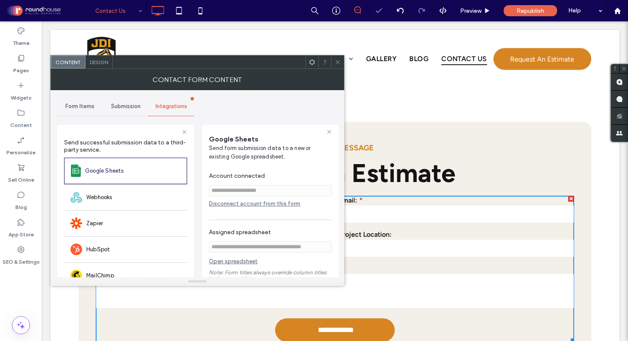
scroll to position [72, 0]
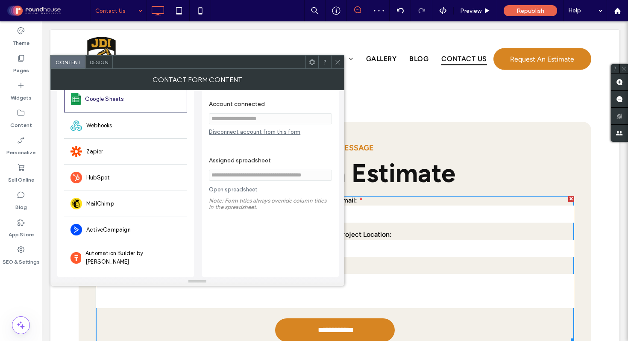
click at [338, 63] on icon at bounding box center [338, 62] width 6 height 6
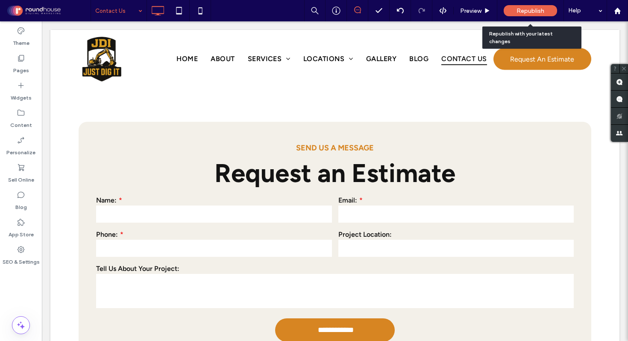
click at [528, 8] on span "Republish" at bounding box center [531, 10] width 28 height 7
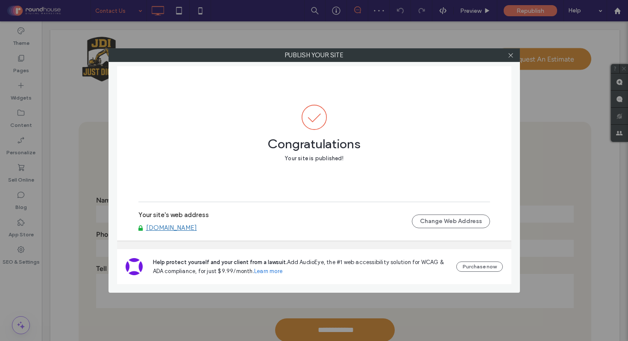
click at [515, 53] on div at bounding box center [511, 55] width 13 height 13
click at [512, 56] on icon at bounding box center [511, 55] width 6 height 6
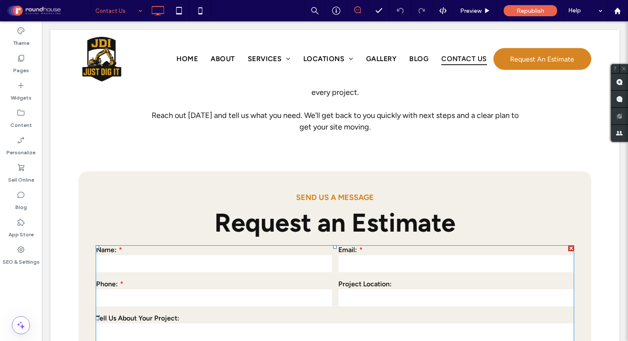
scroll to position [567, 0]
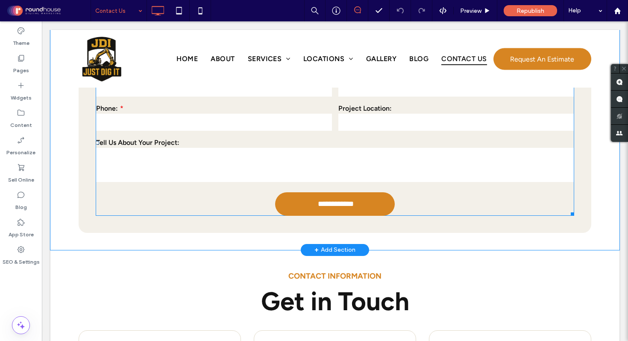
click at [260, 148] on textarea at bounding box center [335, 165] width 478 height 34
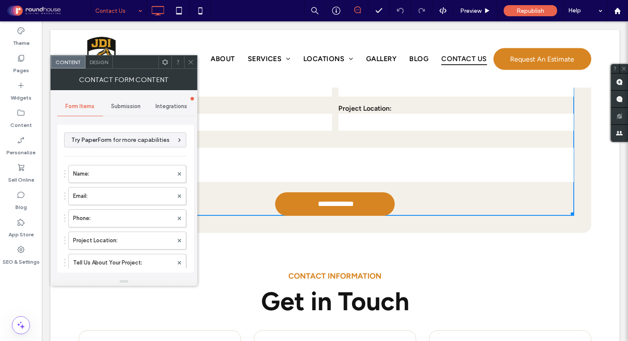
click at [165, 107] on span "Integrations" at bounding box center [172, 106] width 32 height 7
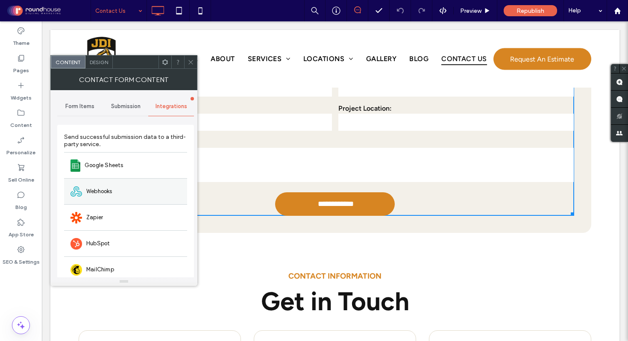
click at [99, 192] on span "Webhooks" at bounding box center [99, 191] width 26 height 9
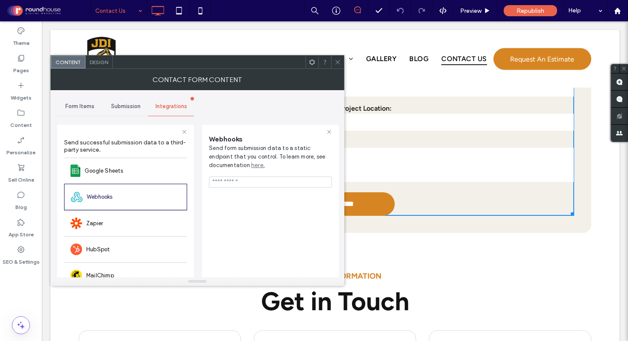
click at [263, 184] on input "url" at bounding box center [270, 181] width 123 height 11
click at [254, 184] on input "url" at bounding box center [270, 181] width 123 height 11
paste input "**********"
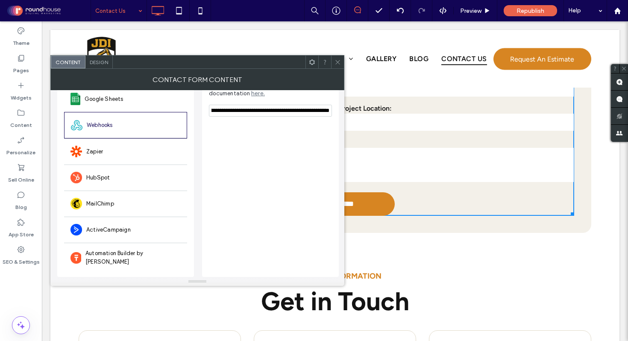
type input "**********"
click at [337, 61] on icon at bounding box center [338, 62] width 6 height 6
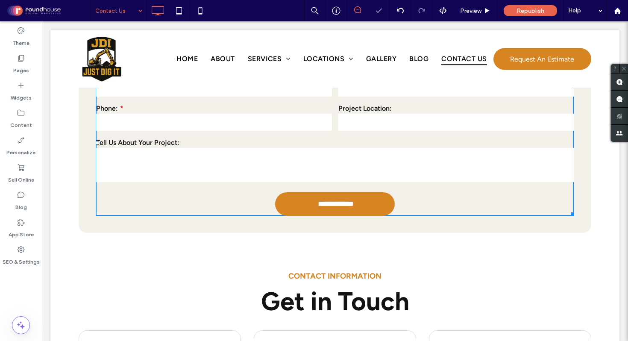
scroll to position [0, 0]
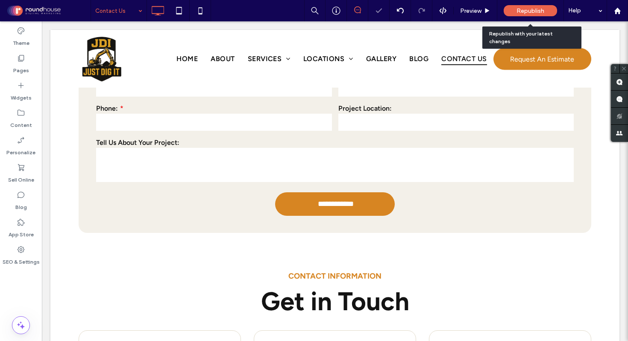
click at [525, 9] on span "Republish" at bounding box center [531, 10] width 28 height 7
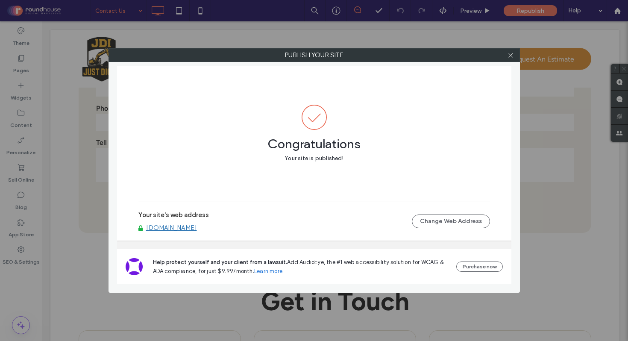
click at [189, 228] on link "[DOMAIN_NAME]" at bounding box center [171, 228] width 51 height 8
click at [509, 55] on icon at bounding box center [511, 55] width 6 height 6
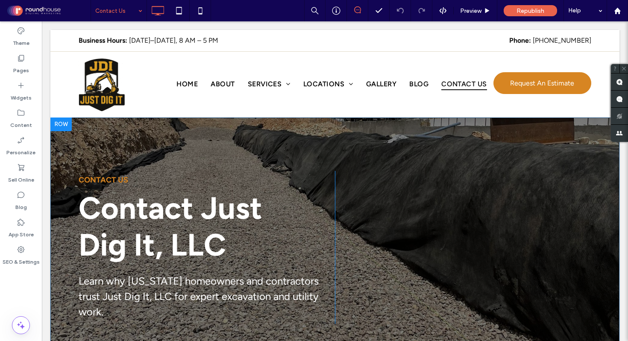
click at [363, 143] on div "Contact Us Contact Just Dig It, LLC Learn why [US_STATE] homeowners and contrac…" at bounding box center [334, 248] width 569 height 260
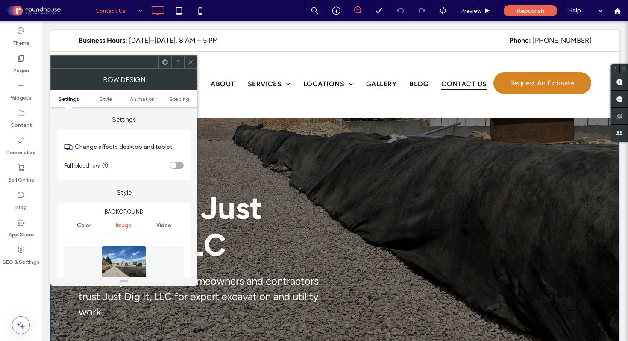
click at [123, 264] on img at bounding box center [124, 275] width 44 height 59
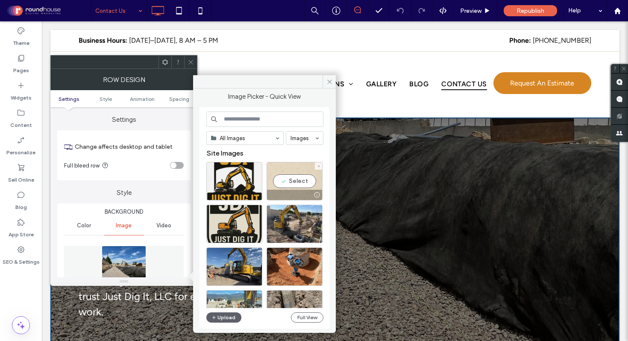
click at [289, 181] on div "Select" at bounding box center [295, 181] width 56 height 38
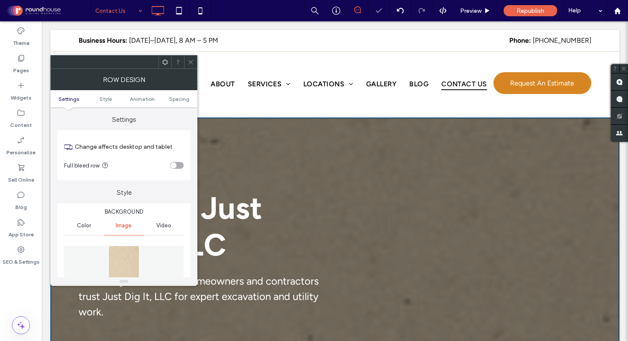
click at [123, 257] on img at bounding box center [124, 275] width 31 height 59
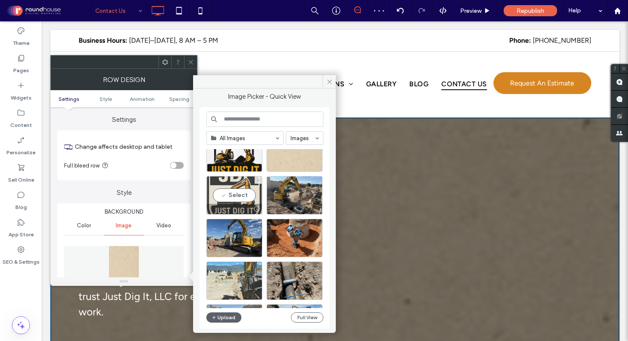
scroll to position [103, 0]
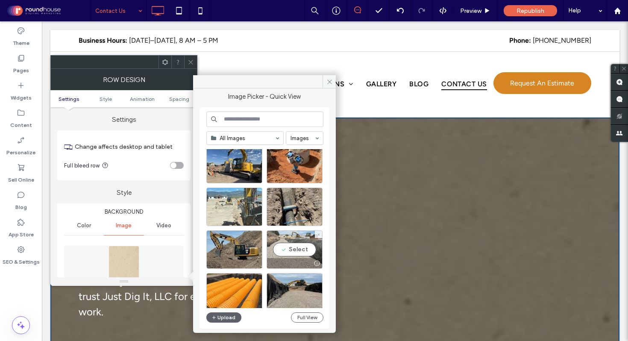
click at [300, 254] on div "Select" at bounding box center [295, 249] width 56 height 38
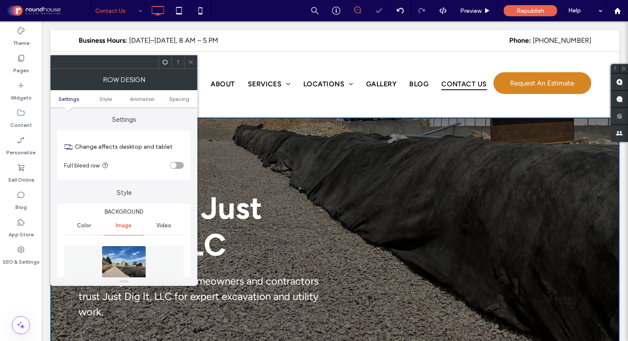
click at [192, 60] on use at bounding box center [190, 62] width 4 height 4
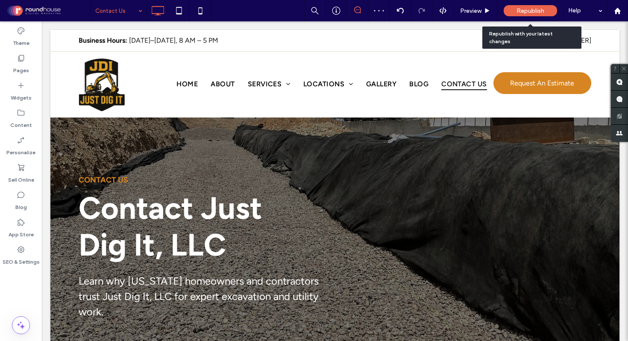
click at [529, 9] on span "Republish" at bounding box center [531, 10] width 28 height 7
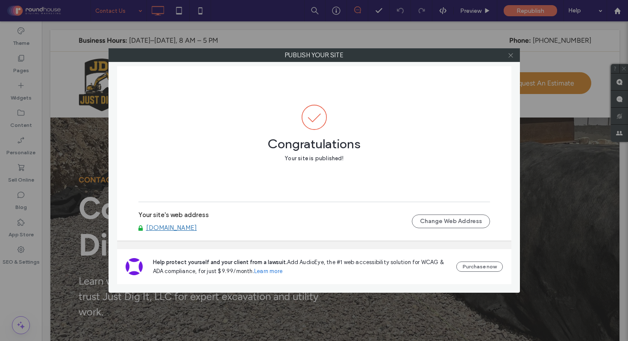
click at [512, 51] on span at bounding box center [511, 55] width 6 height 13
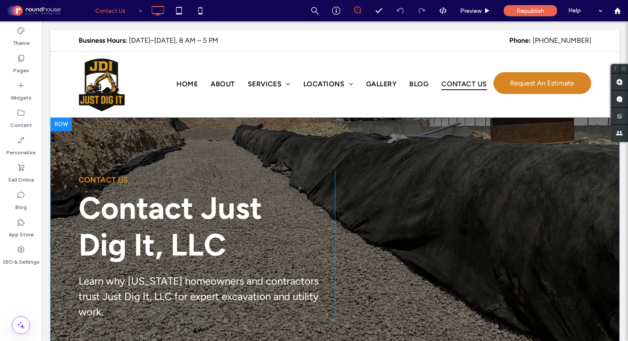
click at [460, 150] on div "Contact Us Contact Just Dig It, LLC Learn why [US_STATE] homeowners and contrac…" at bounding box center [334, 248] width 569 height 260
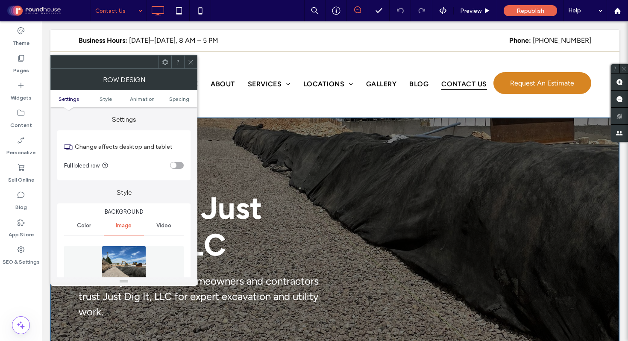
click at [132, 263] on img at bounding box center [124, 275] width 44 height 59
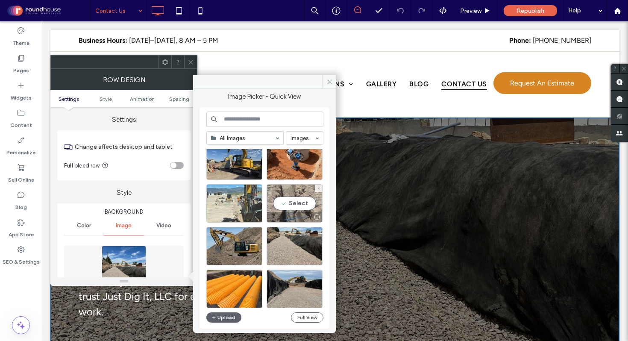
scroll to position [114, 0]
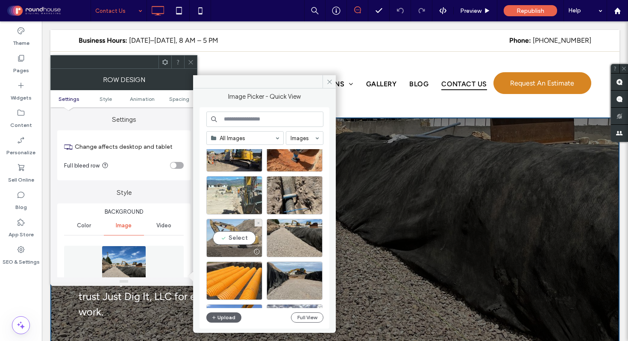
click at [239, 237] on div "Select" at bounding box center [234, 238] width 56 height 38
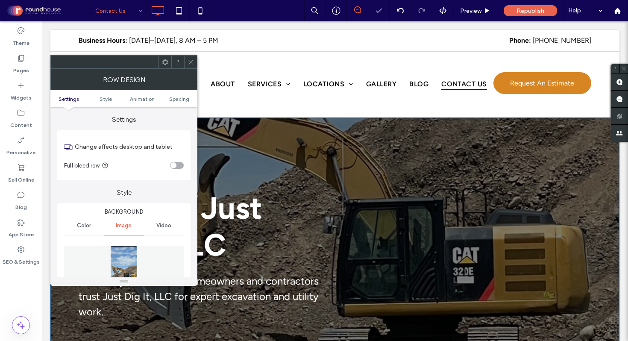
click at [125, 258] on img at bounding box center [124, 275] width 28 height 59
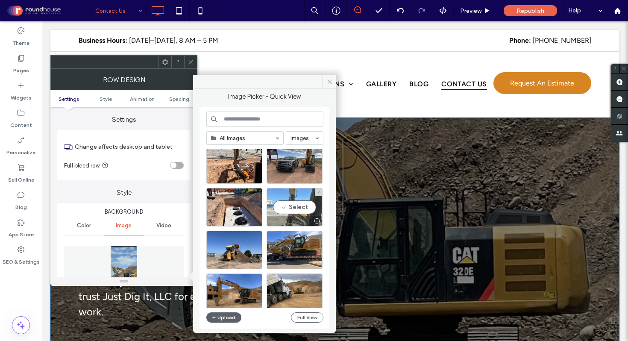
scroll to position [321, 0]
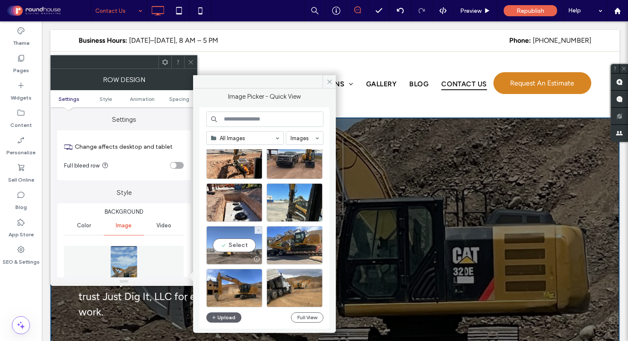
click at [224, 242] on div "Select" at bounding box center [234, 245] width 56 height 38
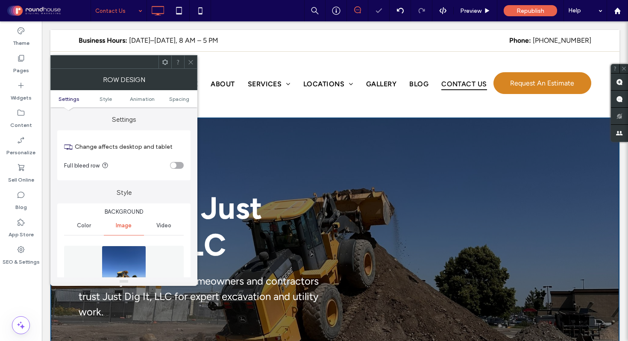
click at [193, 62] on icon at bounding box center [191, 62] width 6 height 6
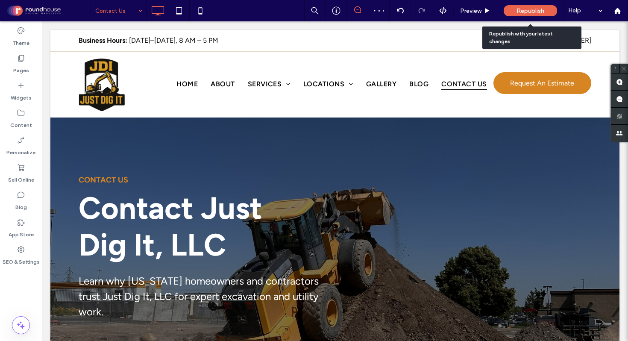
click at [533, 7] on span "Republish" at bounding box center [531, 10] width 28 height 7
